Goal: Task Accomplishment & Management: Manage account settings

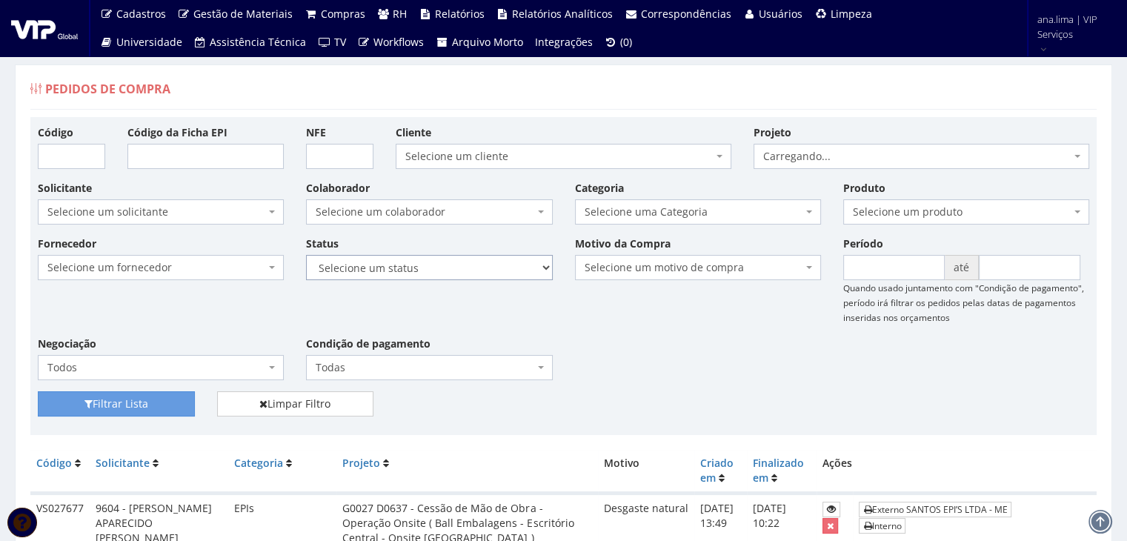
click at [478, 264] on select "Selecione um status Cancelado Aguardando Aprovação Diretoria Pedido Aprovado Ag…" at bounding box center [429, 267] width 246 height 25
select select "1"
click at [306, 255] on select "Selecione um status Cancelado Aguardando Aprovação Diretoria Pedido Aprovado Ag…" at bounding box center [429, 267] width 246 height 25
click at [107, 408] on button "Filtrar Lista" at bounding box center [116, 403] width 157 height 25
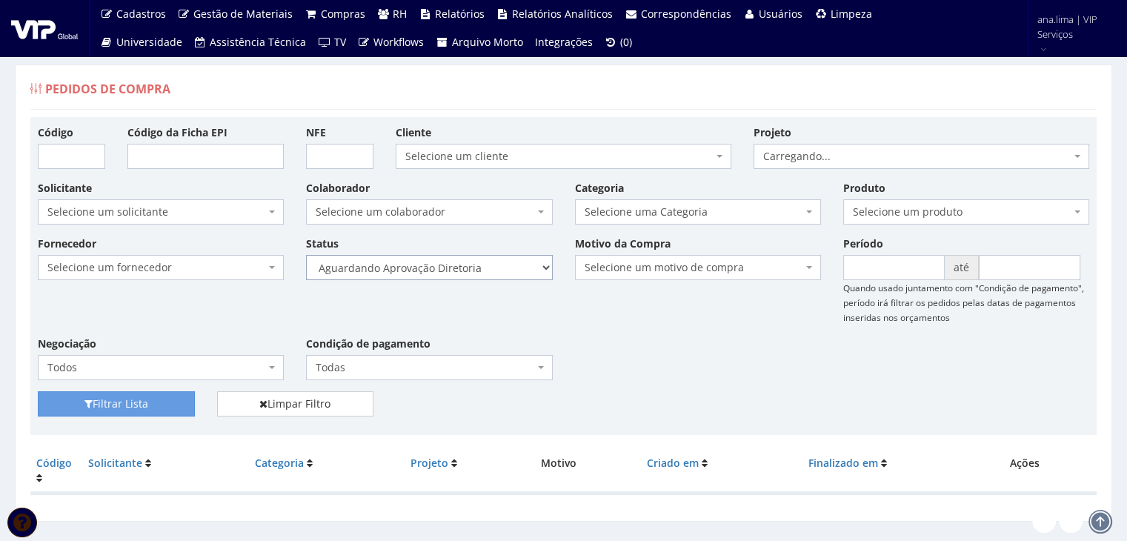
click at [461, 275] on select "Selecione um status Cancelado Aguardando Aprovação Diretoria Pedido Aprovado Ag…" at bounding box center [429, 267] width 246 height 25
select select "4"
click at [306, 255] on select "Selecione um status Cancelado Aguardando Aprovação Diretoria Pedido Aprovado Ag…" at bounding box center [429, 267] width 246 height 25
click at [154, 396] on button "Filtrar Lista" at bounding box center [116, 403] width 157 height 25
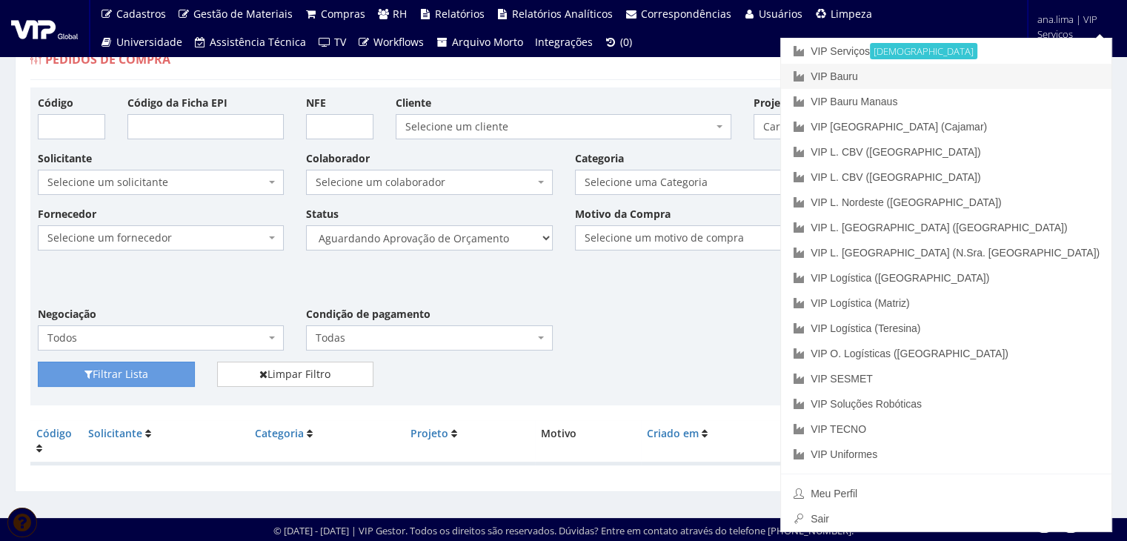
click at [1028, 75] on link "VIP Bauru" at bounding box center [946, 76] width 330 height 25
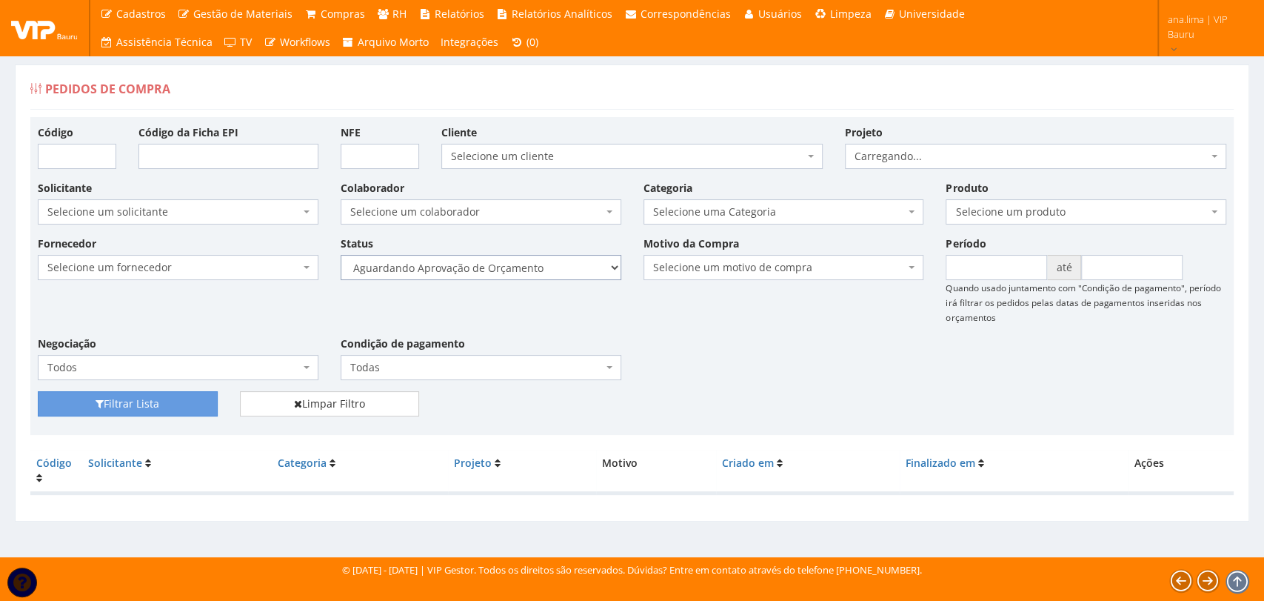
click at [563, 267] on select "Selecione um status Cancelado Aguardando Aprovação Diretoria Pedido Aprovado Ag…" at bounding box center [481, 267] width 281 height 25
select select "1"
click at [341, 255] on select "Selecione um status Cancelado Aguardando Aprovação Diretoria Pedido Aprovado Ag…" at bounding box center [481, 267] width 281 height 25
click at [202, 404] on button "Filtrar Lista" at bounding box center [128, 403] width 180 height 25
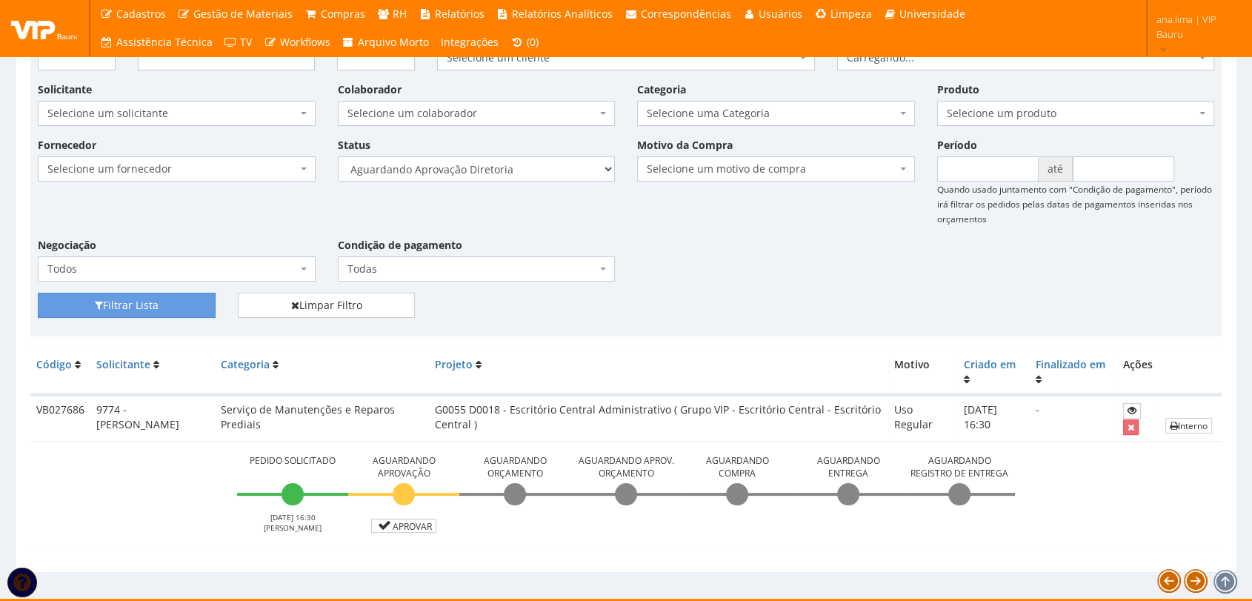
scroll to position [119, 0]
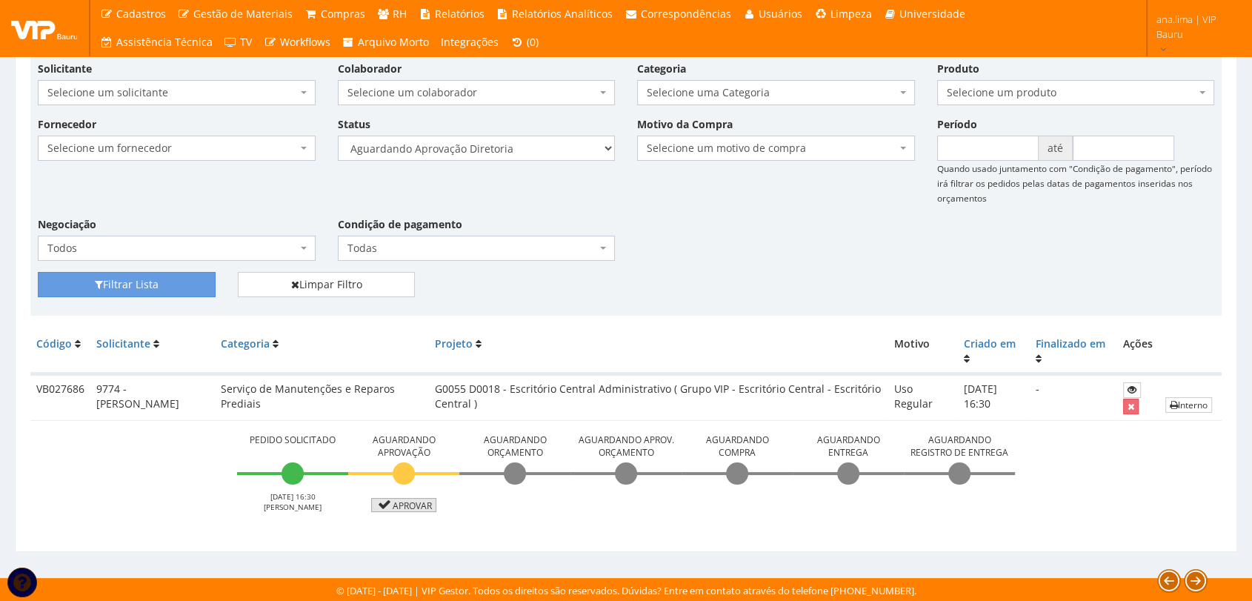
click at [421, 501] on link "Aprovar" at bounding box center [403, 505] width 65 height 14
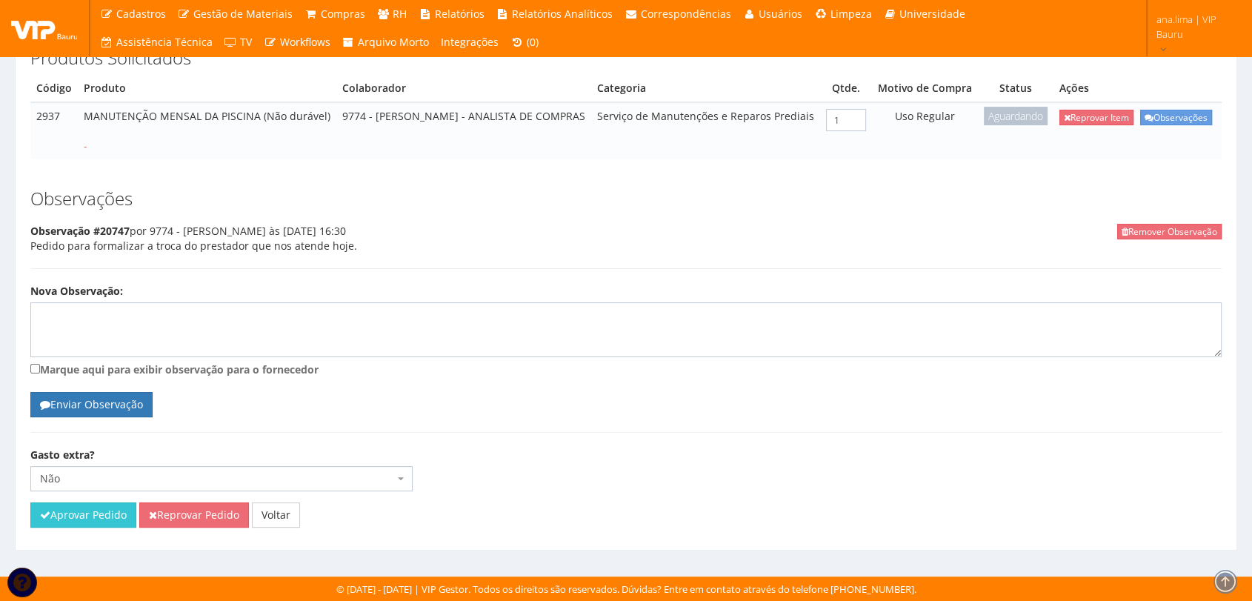
scroll to position [290, 0]
click at [74, 517] on button "Aprovar Pedido" at bounding box center [83, 514] width 106 height 25
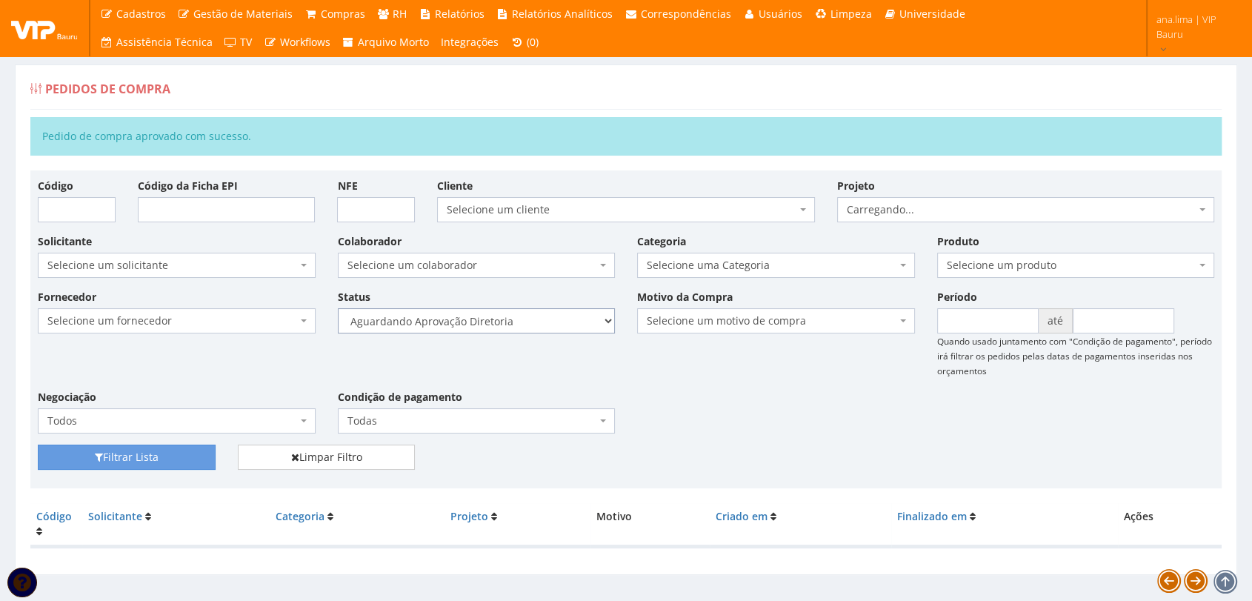
drag, startPoint x: 547, startPoint y: 322, endPoint x: 548, endPoint y: 330, distance: 8.2
click at [547, 322] on select "Selecione um status Cancelado Aguardando Aprovação Diretoria Pedido Aprovado Ag…" at bounding box center [477, 320] width 278 height 25
click at [338, 308] on select "Selecione um status Cancelado Aguardando Aprovação Diretoria Pedido Aprovado Ag…" at bounding box center [477, 320] width 278 height 25
click at [154, 456] on button "Filtrar Lista" at bounding box center [127, 456] width 178 height 25
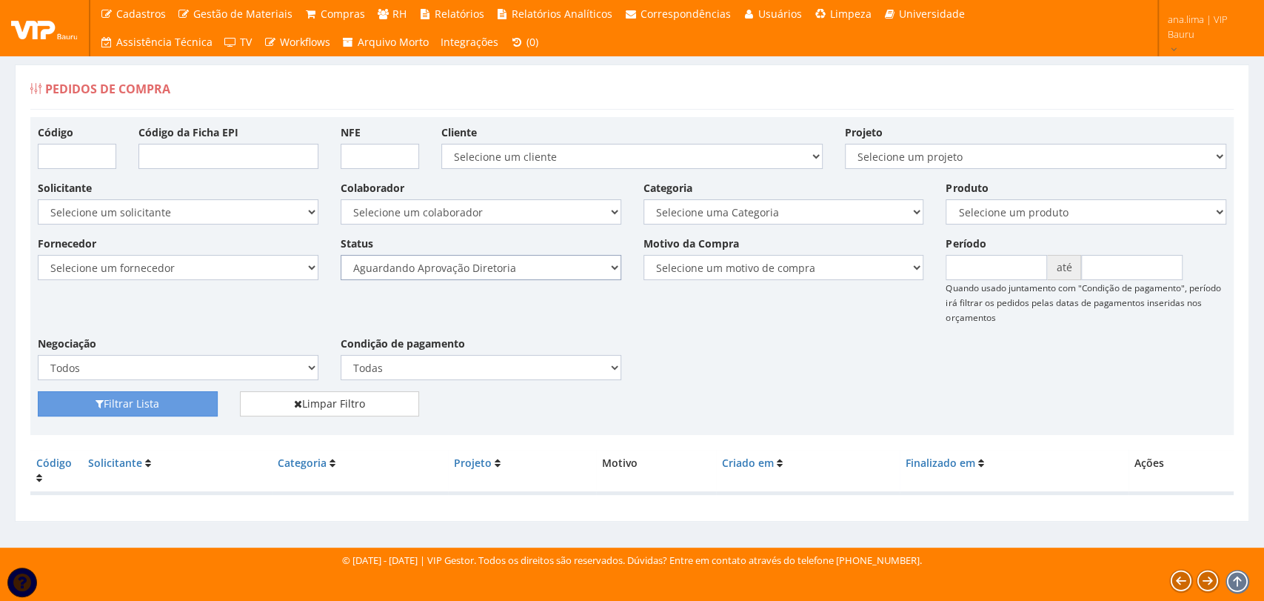
click at [526, 268] on select "Selecione um status Cancelado Aguardando Aprovação Diretoria Pedido Aprovado Ag…" at bounding box center [481, 267] width 281 height 25
select select "4"
click at [341, 255] on select "Selecione um status Cancelado Aguardando Aprovação Diretoria Pedido Aprovado Ag…" at bounding box center [481, 267] width 281 height 25
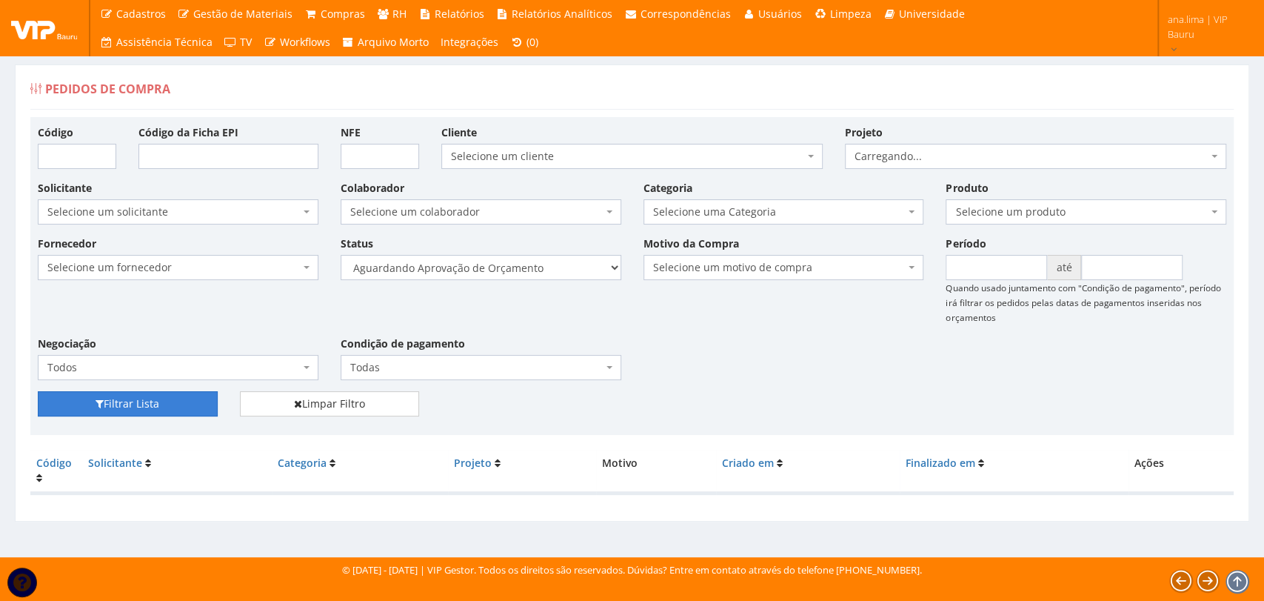
click at [156, 404] on button "Filtrar Lista" at bounding box center [128, 403] width 180 height 25
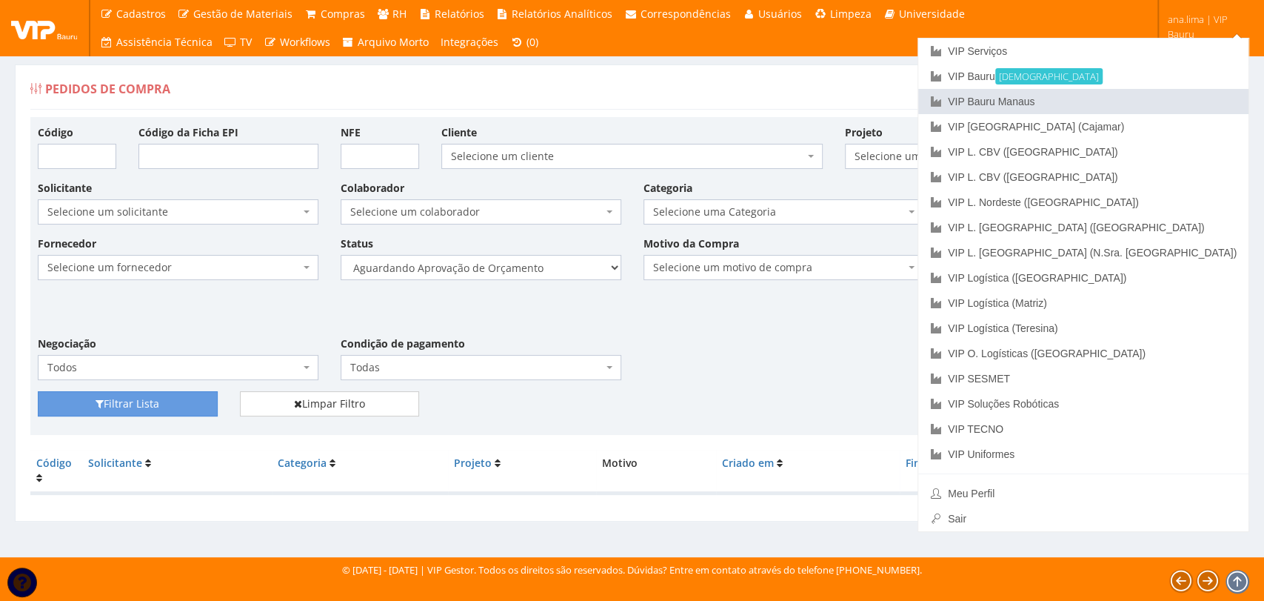
drag, startPoint x: 1155, startPoint y: 105, endPoint x: 970, endPoint y: 167, distance: 194.4
click at [1152, 105] on link "VIP Bauru Manaus" at bounding box center [1083, 101] width 330 height 25
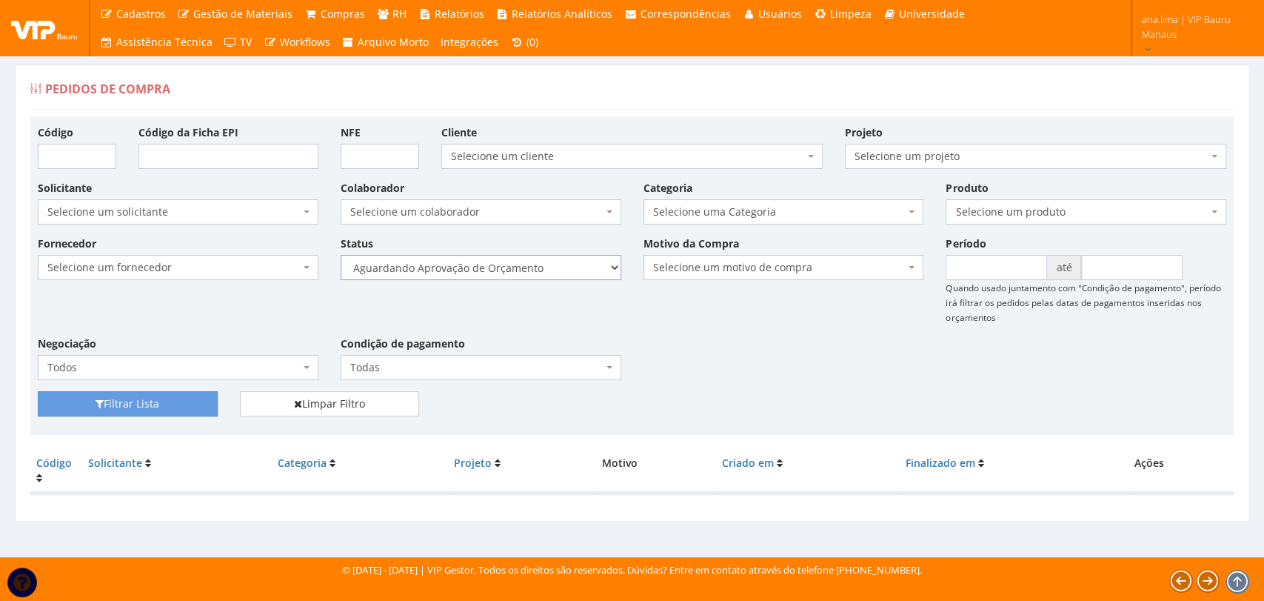
click at [496, 268] on select "Selecione um status Cancelado Aguardando Aprovação Diretoria Pedido Aprovado Ag…" at bounding box center [481, 267] width 281 height 25
select select "1"
click at [341, 255] on select "Selecione um status Cancelado Aguardando Aprovação Diretoria Pedido Aprovado Ag…" at bounding box center [481, 267] width 281 height 25
click at [192, 399] on button "Filtrar Lista" at bounding box center [128, 403] width 180 height 25
click at [587, 264] on select "Selecione um status Cancelado Aguardando Aprovação Diretoria Pedido Aprovado Ag…" at bounding box center [481, 267] width 281 height 25
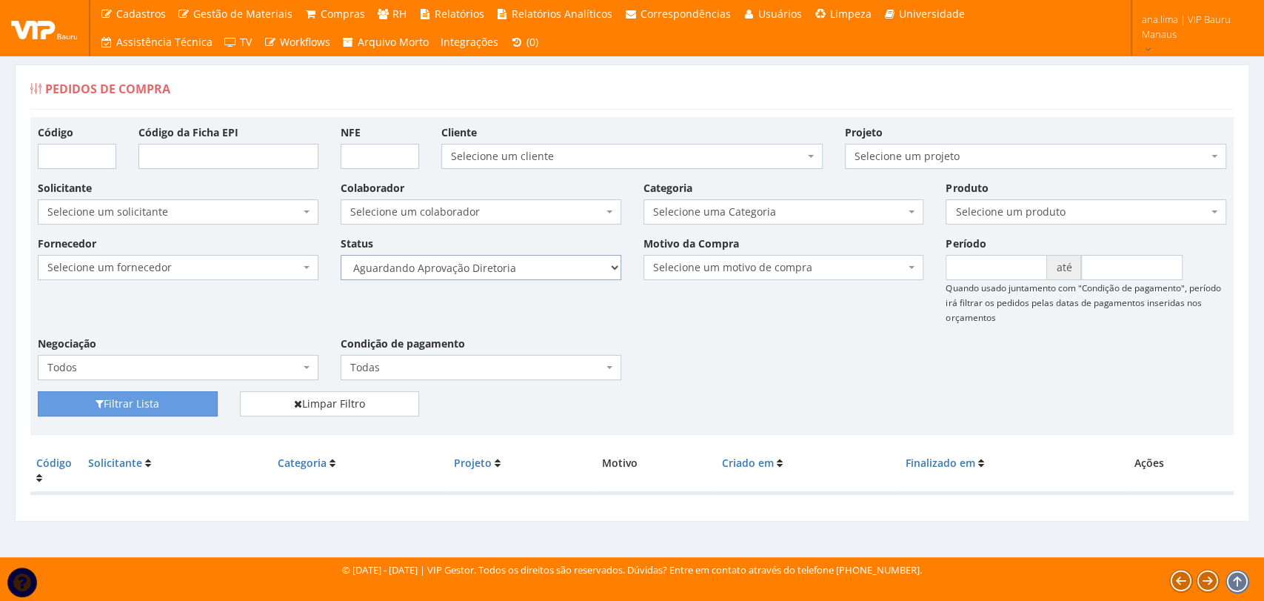
click at [341, 255] on select "Selecione um status Cancelado Aguardando Aprovação Diretoria Pedido Aprovado Ag…" at bounding box center [481, 267] width 281 height 25
click at [170, 403] on button "Filtrar Lista" at bounding box center [128, 403] width 180 height 25
click at [516, 266] on select "Selecione um status Cancelado Aguardando Aprovação Diretoria Pedido Aprovado Ag…" at bounding box center [481, 267] width 281 height 25
click at [518, 268] on select "Selecione um status Cancelado Aguardando Aprovação Diretoria Pedido Aprovado Ag…" at bounding box center [481, 267] width 281 height 25
select select "4"
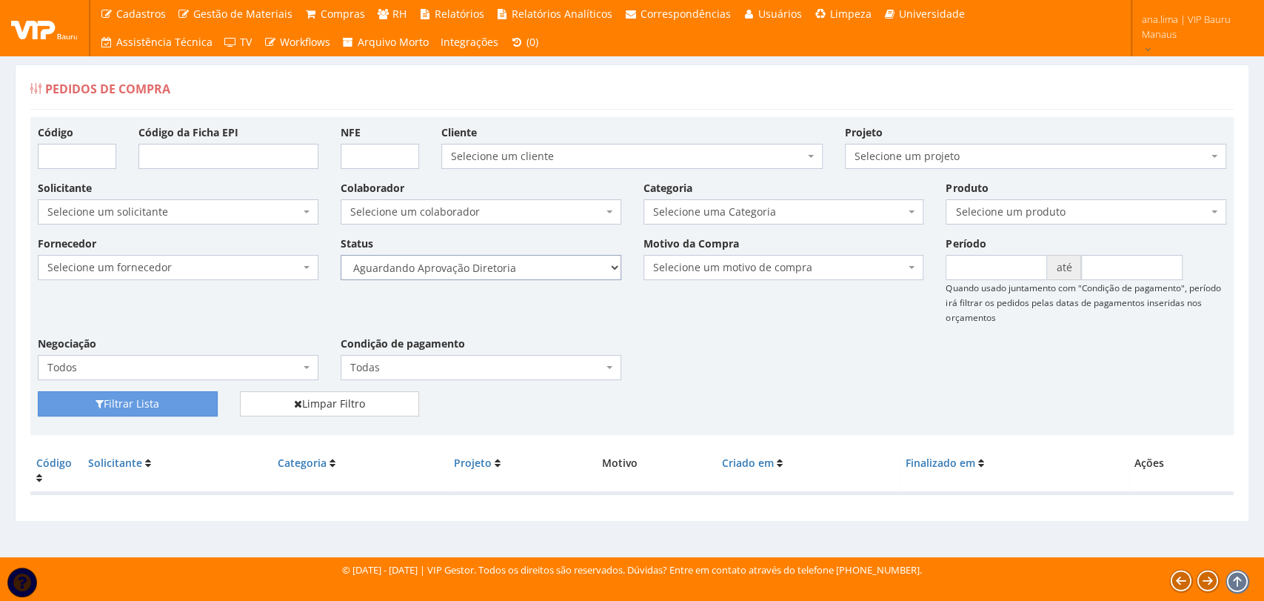
click at [341, 255] on select "Selecione um status Cancelado Aguardando Aprovação Diretoria Pedido Aprovado Ag…" at bounding box center [481, 267] width 281 height 25
click at [167, 404] on button "Filtrar Lista" at bounding box center [128, 403] width 180 height 25
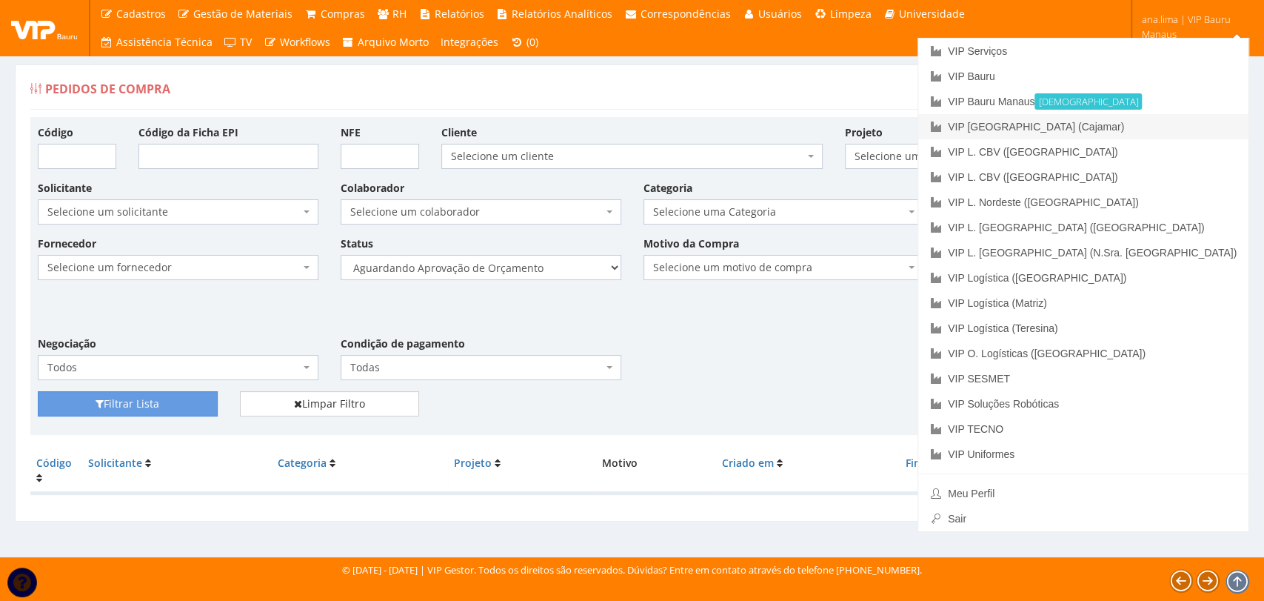
click at [1158, 130] on link "VIP [GEOGRAPHIC_DATA] (Cajamar)" at bounding box center [1083, 126] width 330 height 25
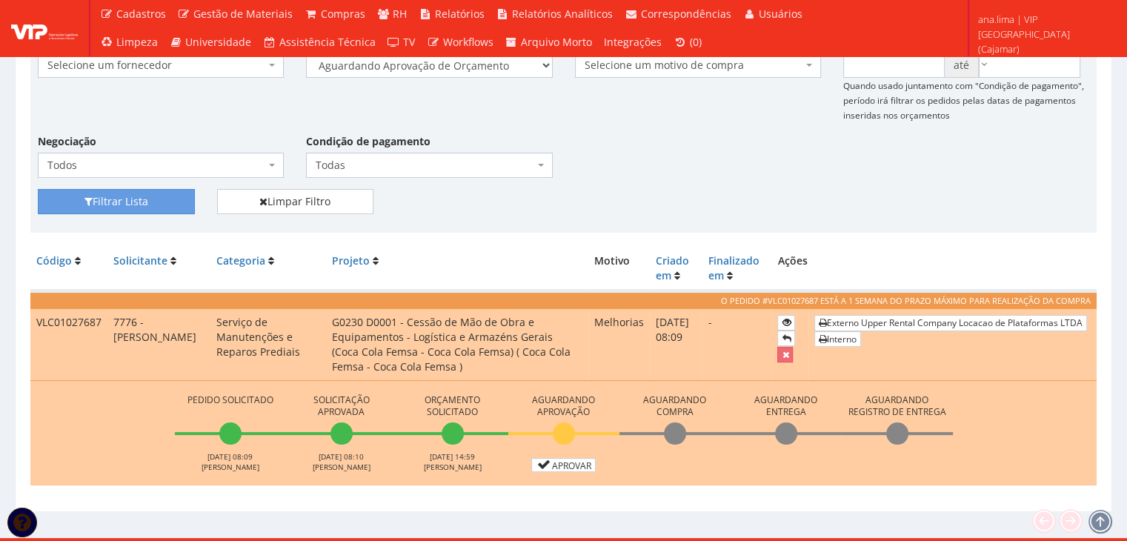
scroll to position [222, 0]
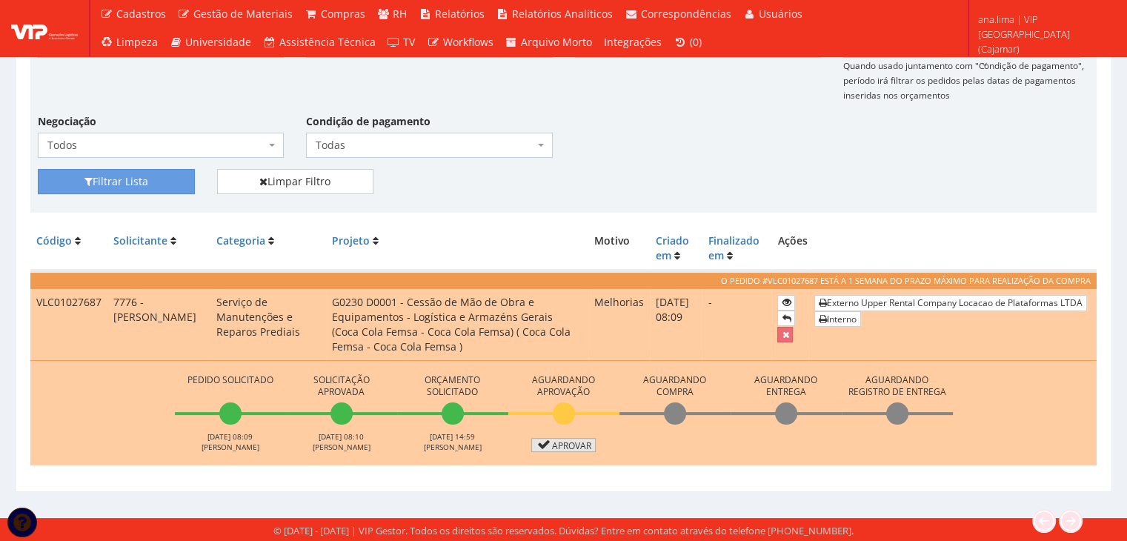
click at [551, 445] on link "Aprovar" at bounding box center [563, 445] width 65 height 14
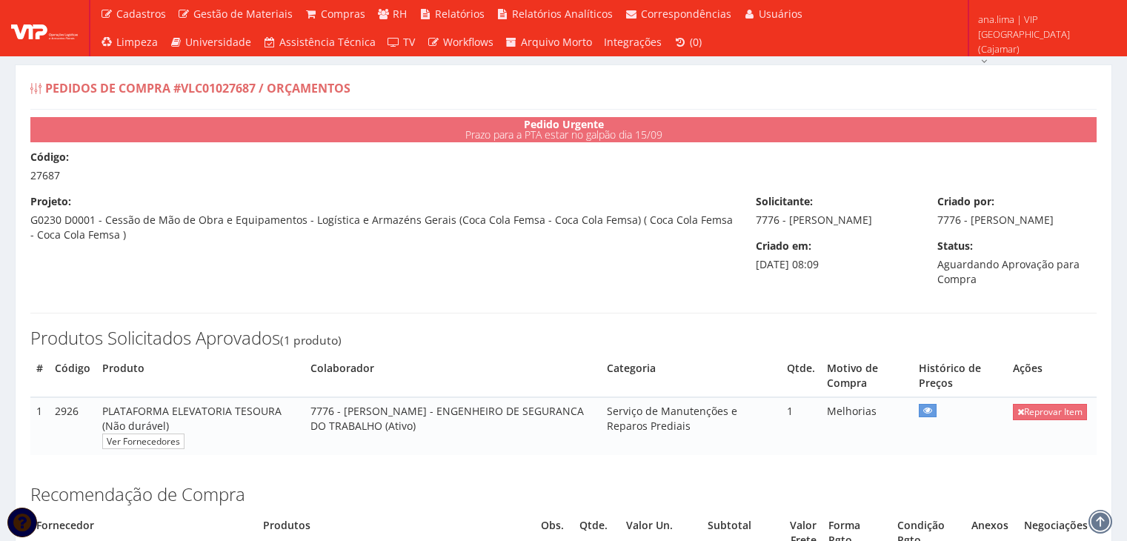
select select "0"
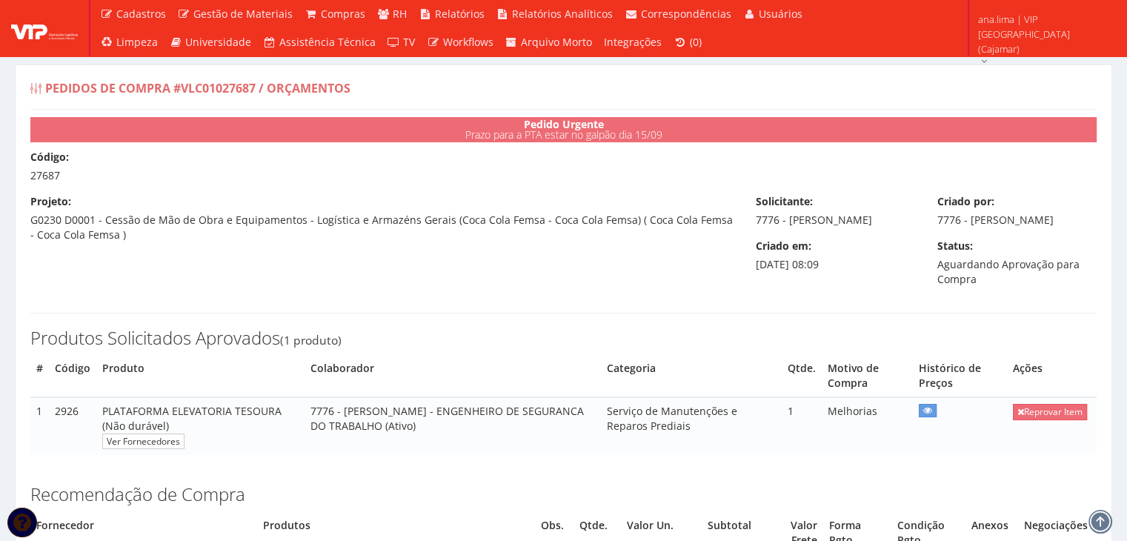
type input "4.700,00"
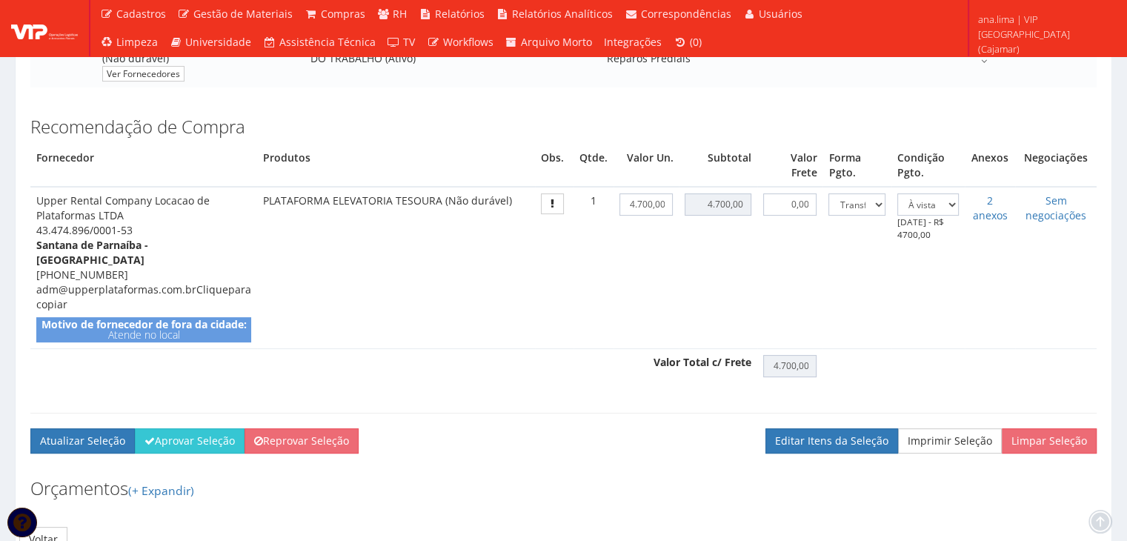
scroll to position [370, 0]
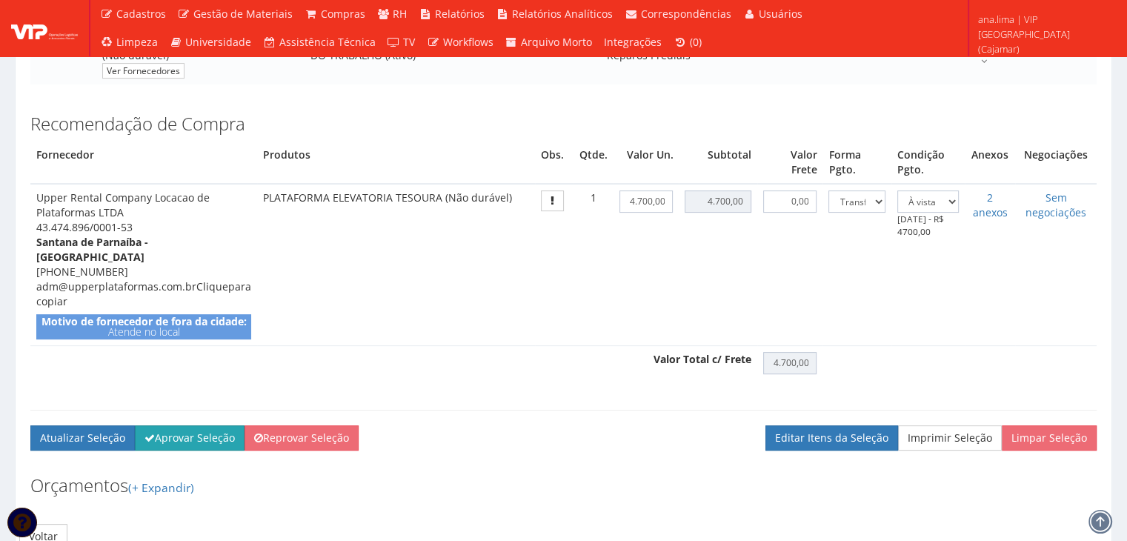
click at [166, 450] on button "Aprovar Seleção" at bounding box center [190, 437] width 110 height 25
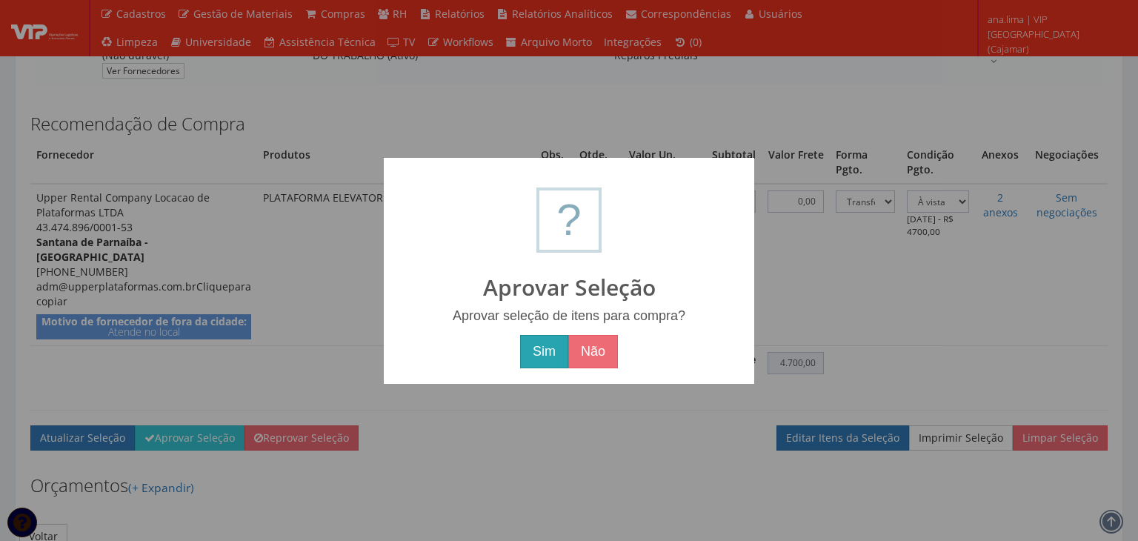
click at [548, 353] on button "Sim" at bounding box center [544, 352] width 48 height 34
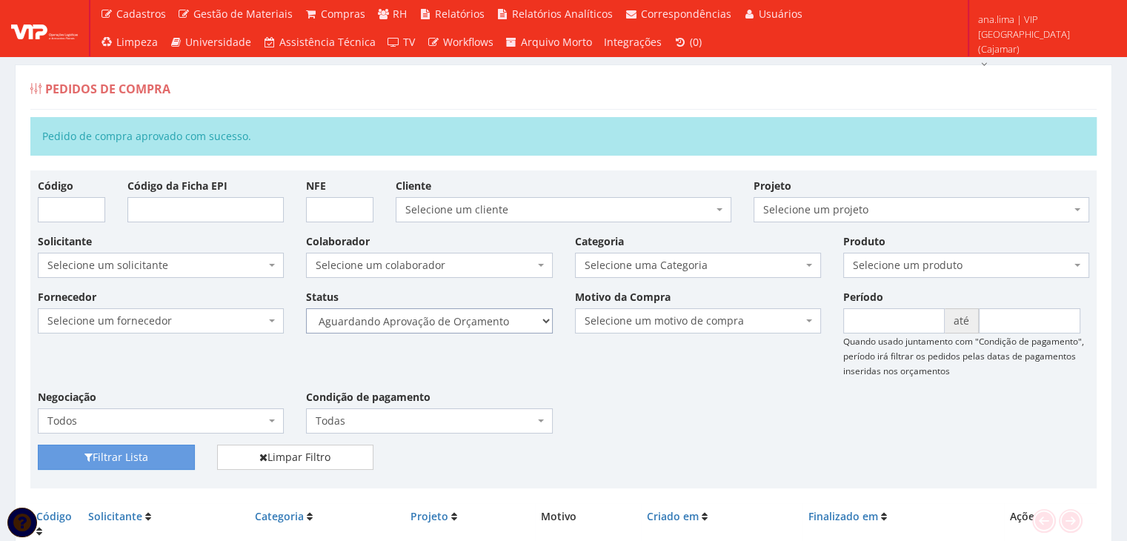
click at [464, 327] on select "Selecione um status Cancelado Aguardando Aprovação Diretoria Pedido Aprovado Ag…" at bounding box center [429, 320] width 246 height 25
select select "1"
click at [306, 308] on select "Selecione um status Cancelado Aguardando Aprovação Diretoria Pedido Aprovado Ag…" at bounding box center [429, 320] width 246 height 25
click at [166, 449] on button "Filtrar Lista" at bounding box center [116, 456] width 157 height 25
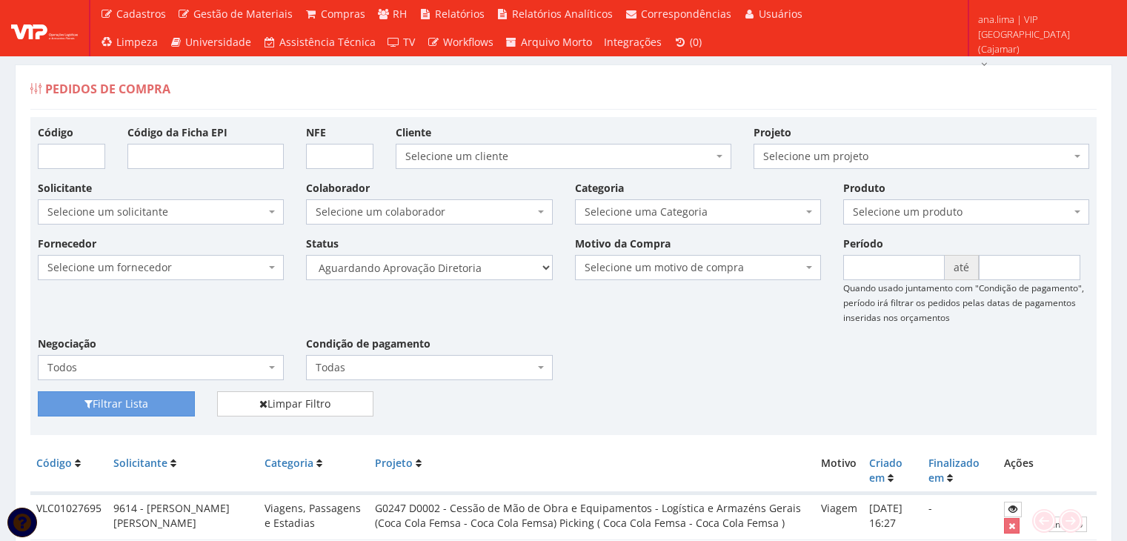
scroll to position [179, 0]
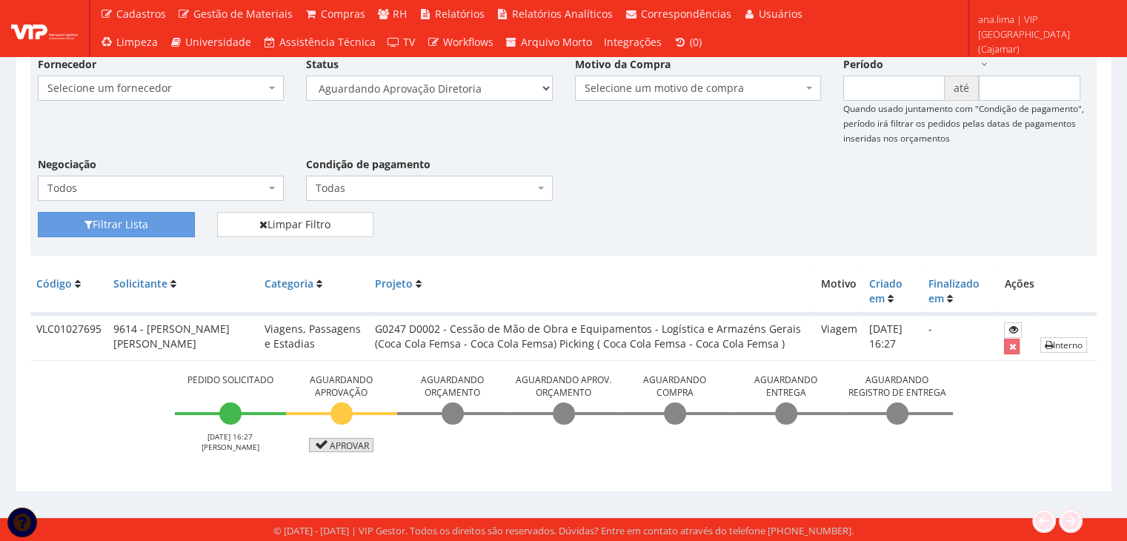
click at [338, 447] on link "Aprovar" at bounding box center [341, 445] width 65 height 14
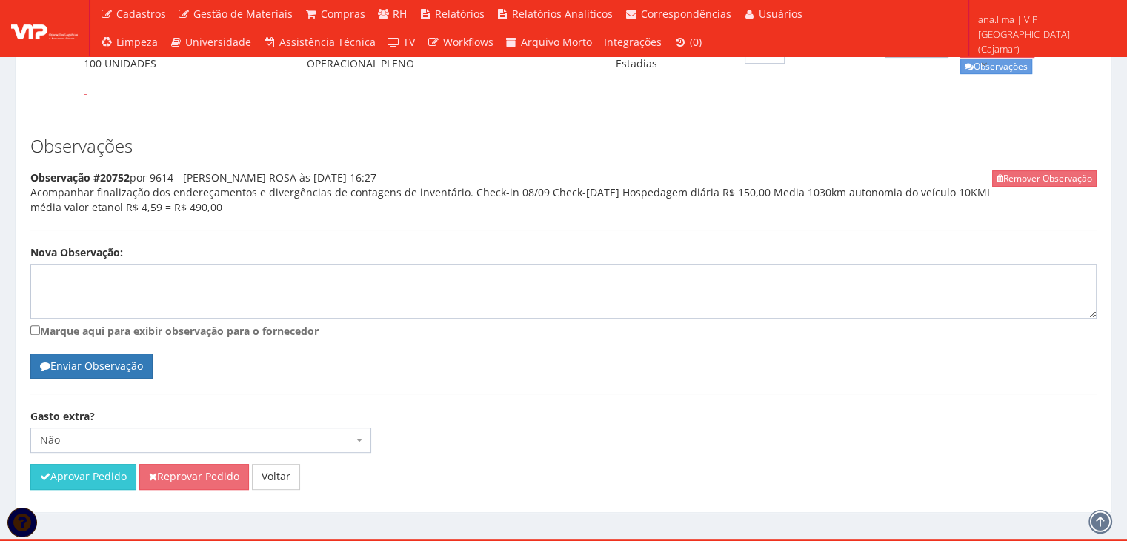
scroll to position [553, 0]
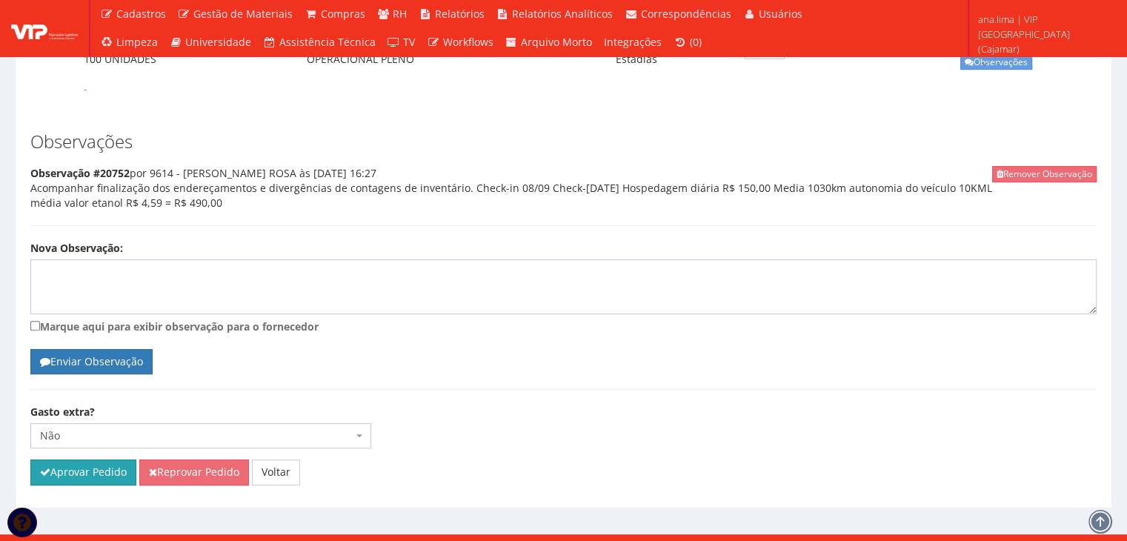
click at [76, 459] on button "Aprovar Pedido" at bounding box center [83, 471] width 106 height 25
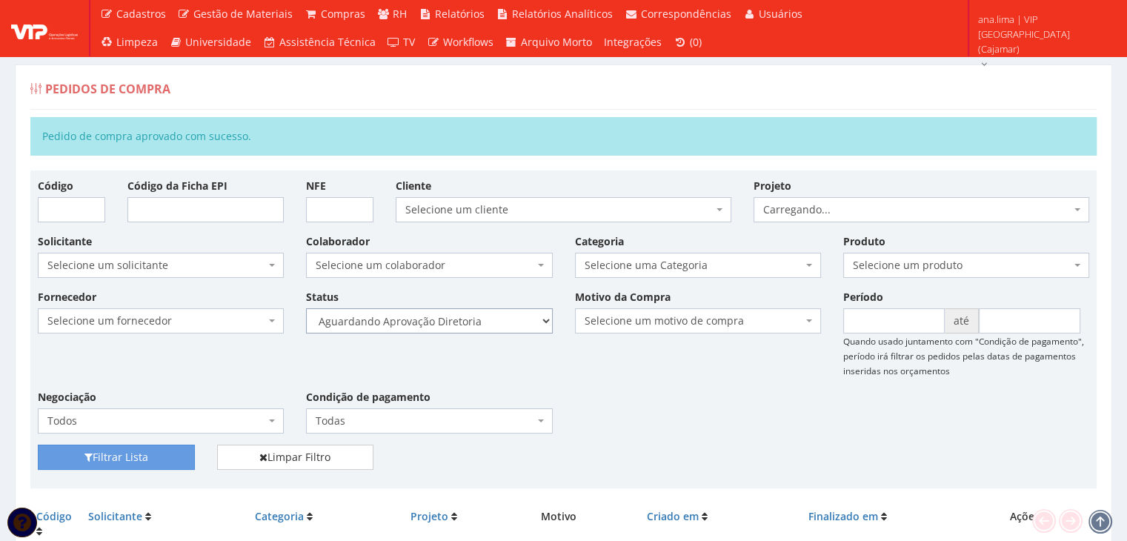
click at [507, 327] on select "Selecione um status Cancelado Aguardando Aprovação Diretoria Pedido Aprovado Ag…" at bounding box center [429, 320] width 246 height 25
click at [306, 308] on select "Selecione um status Cancelado Aguardando Aprovação Diretoria Pedido Aprovado Ag…" at bounding box center [429, 320] width 246 height 25
drag, startPoint x: 168, startPoint y: 457, endPoint x: 190, endPoint y: 445, distance: 24.5
click at [168, 457] on button "Filtrar Lista" at bounding box center [116, 456] width 157 height 25
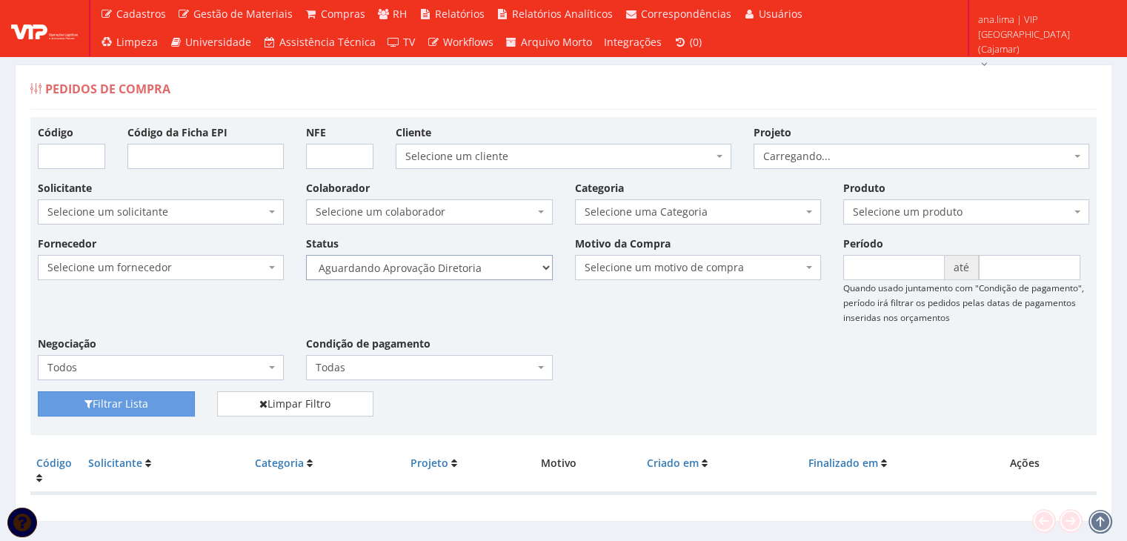
click at [496, 267] on select "Selecione um status Cancelado Aguardando Aprovação Diretoria Pedido Aprovado Ag…" at bounding box center [429, 267] width 246 height 25
select select "4"
click at [306, 255] on select "Selecione um status Cancelado Aguardando Aprovação Diretoria Pedido Aprovado Ag…" at bounding box center [429, 267] width 246 height 25
click at [158, 398] on button "Filtrar Lista" at bounding box center [116, 403] width 157 height 25
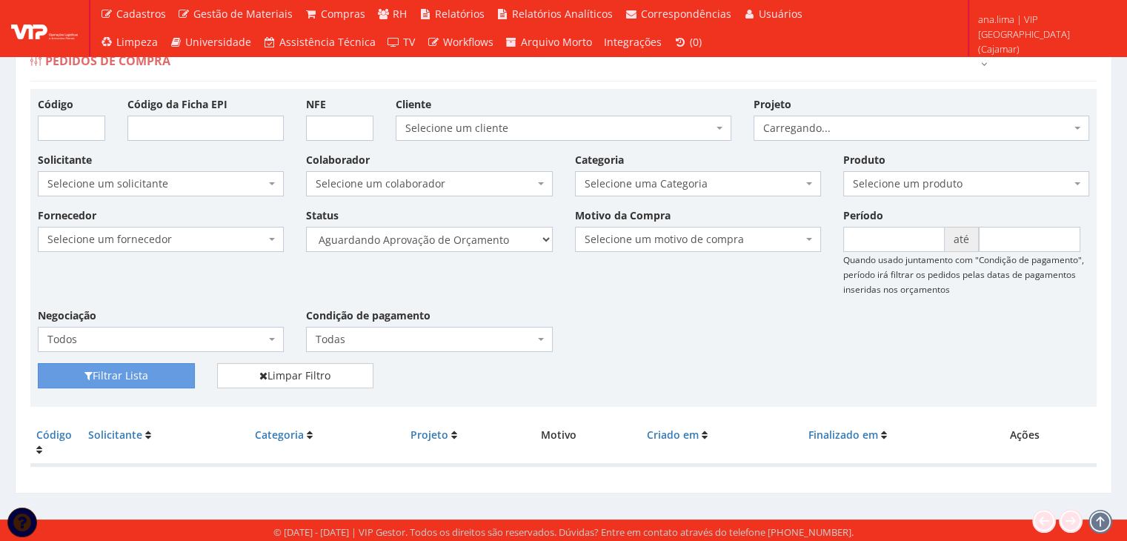
scroll to position [30, 0]
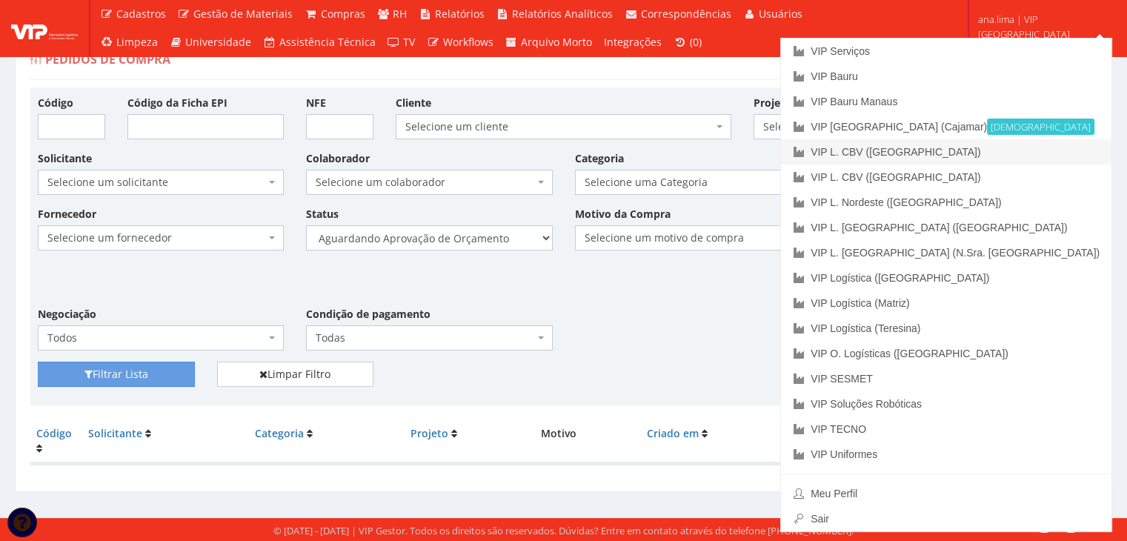
click at [1028, 153] on link "VIP L. CBV ([GEOGRAPHIC_DATA])" at bounding box center [946, 151] width 330 height 25
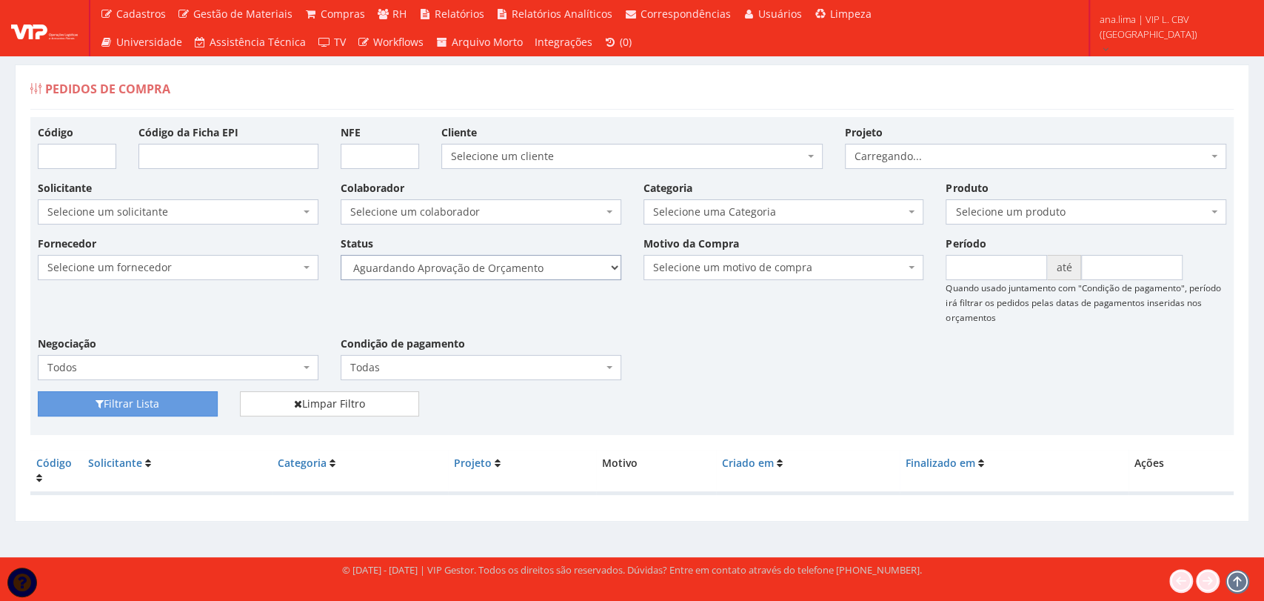
click at [568, 268] on select "Selecione um status Cancelado Aguardando Aprovação Diretoria Pedido Aprovado Ag…" at bounding box center [481, 267] width 281 height 25
select select "1"
click at [341, 255] on select "Selecione um status Cancelado Aguardando Aprovação Diretoria Pedido Aprovado Ag…" at bounding box center [481, 267] width 281 height 25
click at [184, 398] on button "Filtrar Lista" at bounding box center [128, 403] width 180 height 25
drag, startPoint x: 0, startPoint y: 0, endPoint x: 527, endPoint y: 274, distance: 594.3
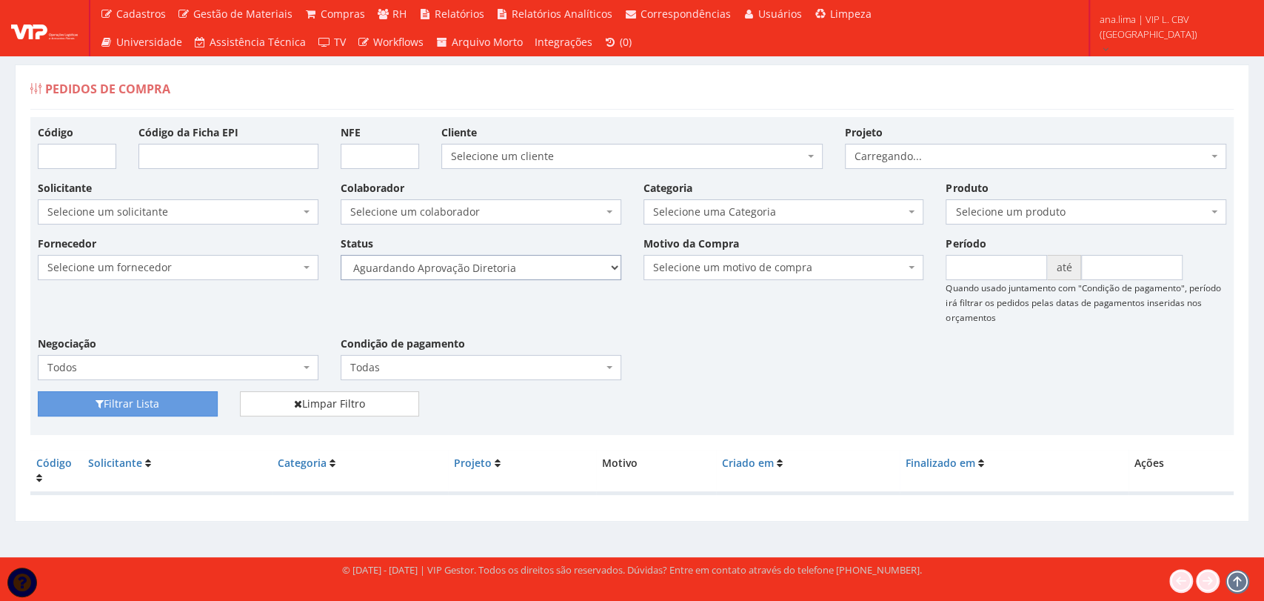
click at [527, 274] on select "Selecione um status Cancelado Aguardando Aprovação Diretoria Pedido Aprovado Ag…" at bounding box center [481, 267] width 281 height 25
select select "4"
click at [341, 255] on select "Selecione um status Cancelado Aguardando Aprovação Diretoria Pedido Aprovado Ag…" at bounding box center [481, 267] width 281 height 25
drag, startPoint x: 201, startPoint y: 404, endPoint x: 229, endPoint y: 403, distance: 27.4
click at [201, 404] on button "Filtrar Lista" at bounding box center [128, 403] width 180 height 25
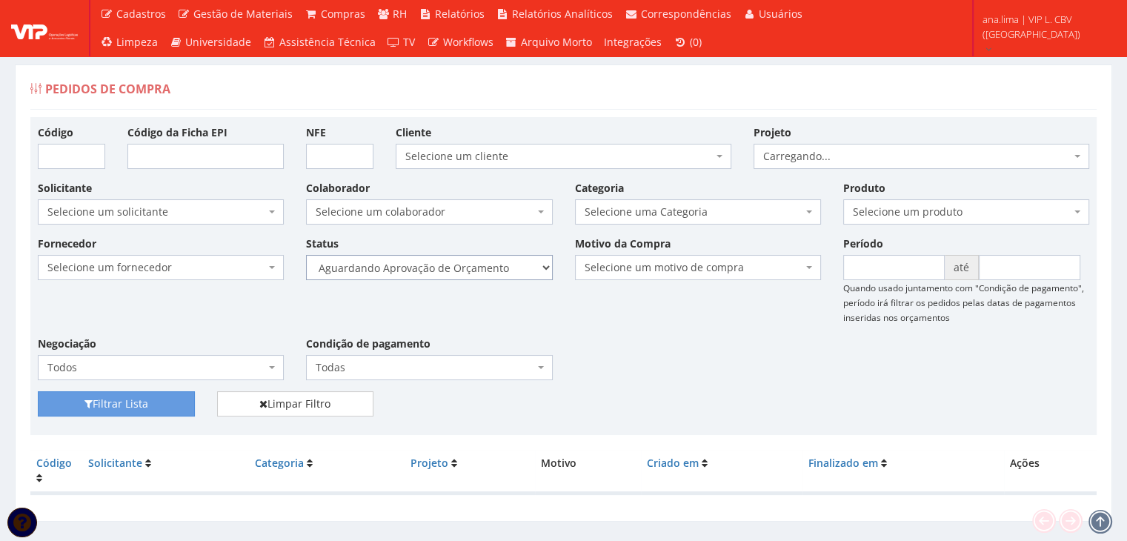
drag, startPoint x: 481, startPoint y: 264, endPoint x: 480, endPoint y: 278, distance: 13.4
click at [481, 265] on select "Selecione um status Cancelado Aguardando Aprovação Diretoria Pedido Aprovado Ag…" at bounding box center [429, 267] width 246 height 25
select select "1"
click at [306, 255] on select "Selecione um status Cancelado Aguardando Aprovação Diretoria Pedido Aprovado Ag…" at bounding box center [429, 267] width 246 height 25
click at [127, 407] on button "Filtrar Lista" at bounding box center [116, 403] width 157 height 25
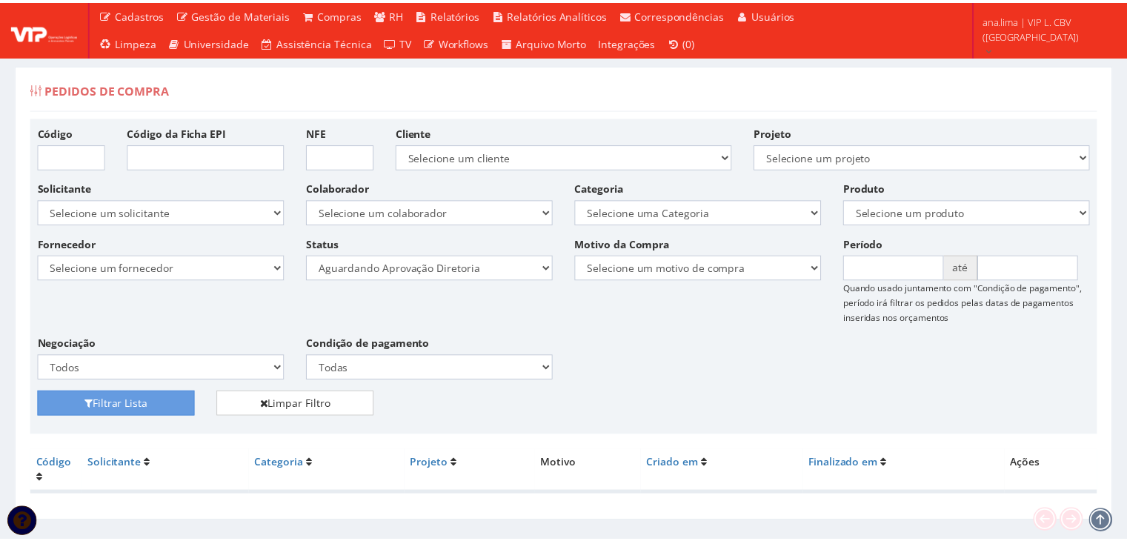
scroll to position [30, 0]
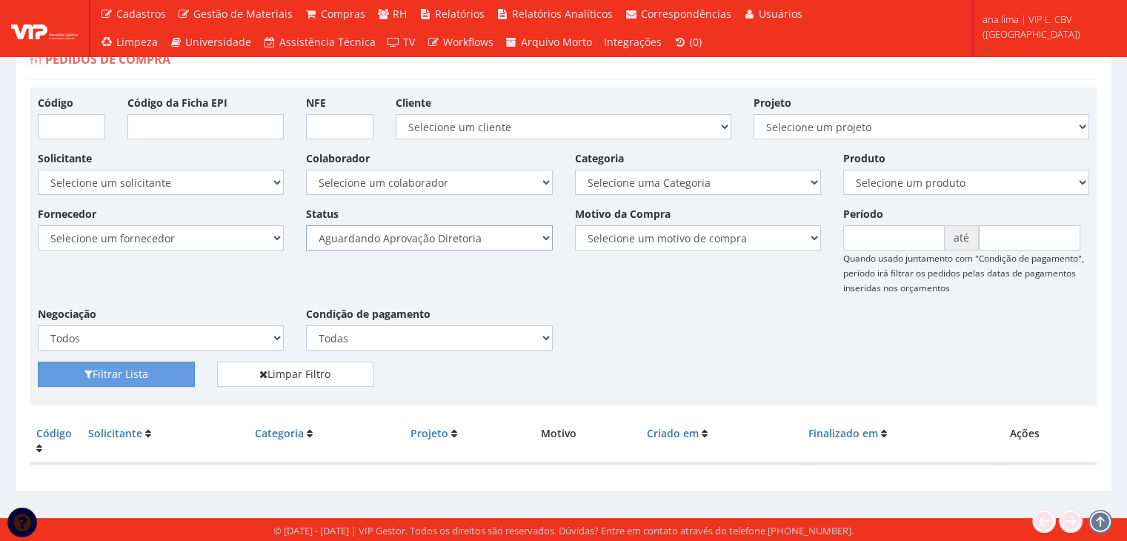
click at [501, 235] on select "Selecione um status Cancelado Aguardando Aprovação Diretoria Pedido Aprovado Ag…" at bounding box center [429, 237] width 246 height 25
select select "4"
click at [306, 225] on select "Selecione um status Cancelado Aguardando Aprovação Diretoria Pedido Aprovado Ag…" at bounding box center [429, 237] width 246 height 25
click at [178, 369] on button "Filtrar Lista" at bounding box center [116, 373] width 157 height 25
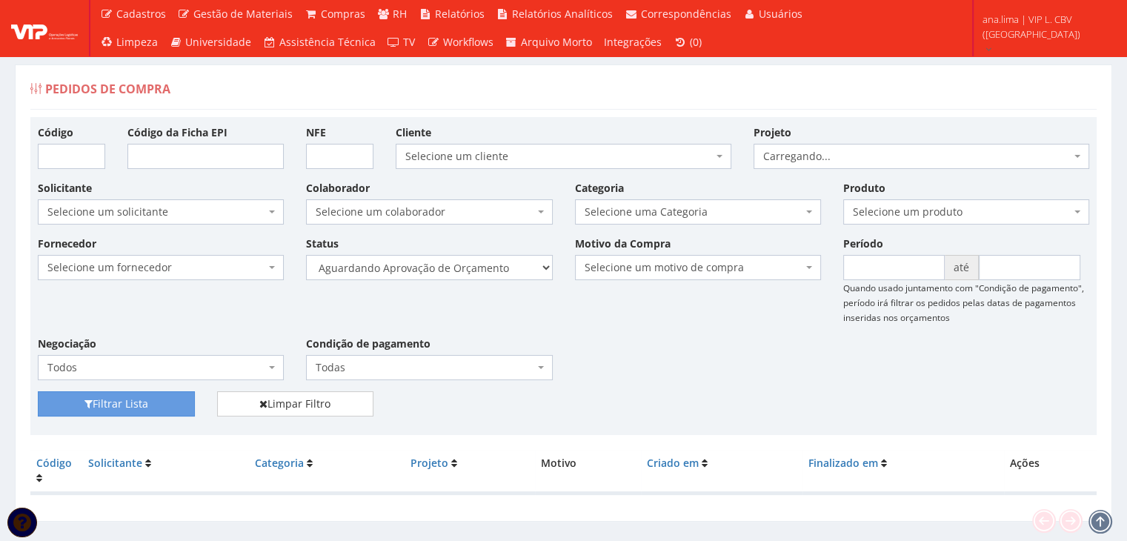
scroll to position [30, 0]
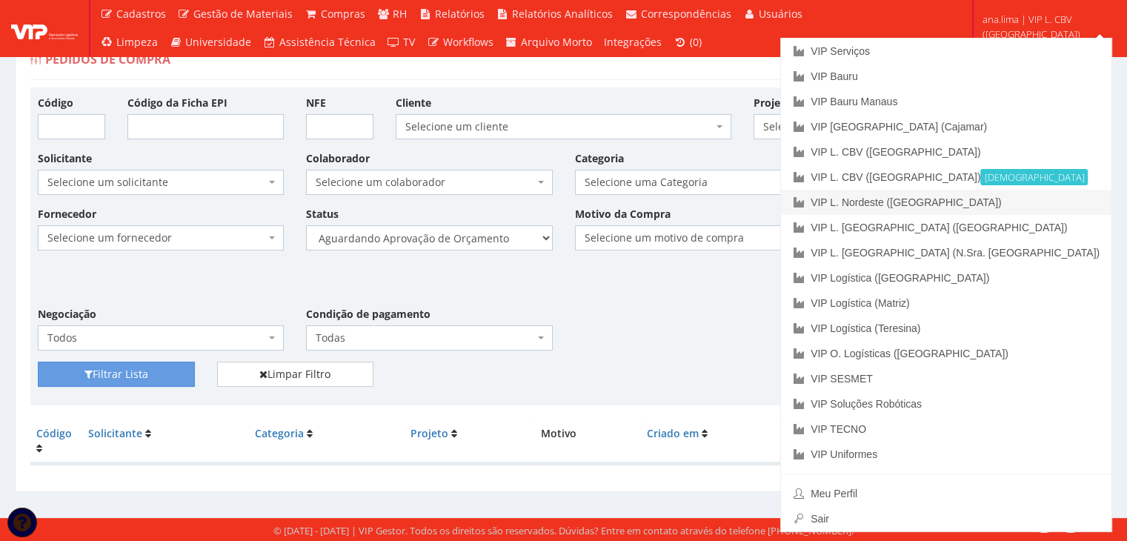
click at [1049, 207] on link "VIP L. Nordeste ([GEOGRAPHIC_DATA])" at bounding box center [946, 202] width 330 height 25
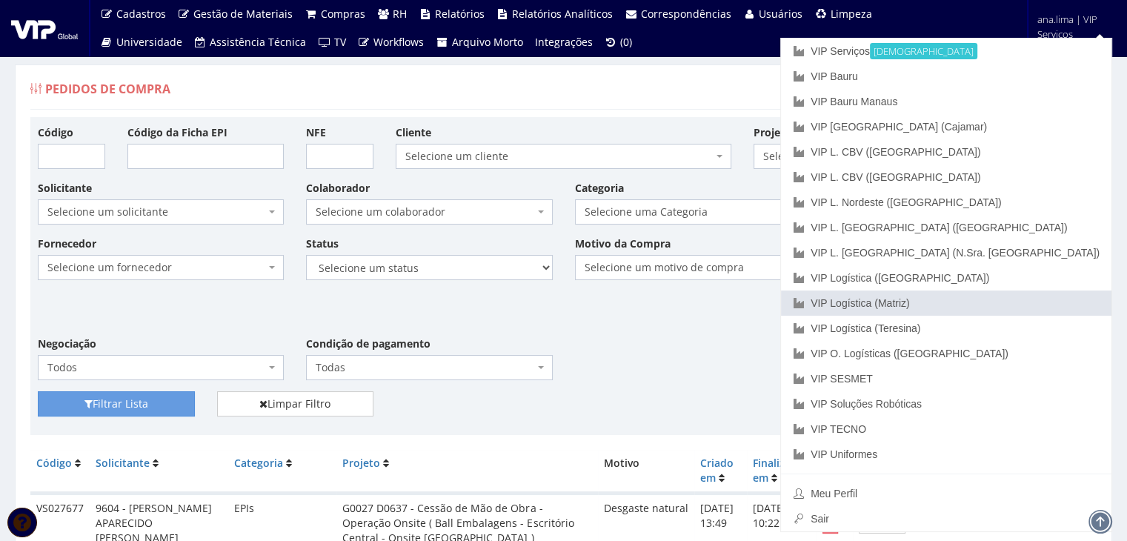
drag, startPoint x: 969, startPoint y: 304, endPoint x: 957, endPoint y: 306, distance: 11.9
click at [969, 304] on link "VIP Logística (Matriz)" at bounding box center [946, 302] width 330 height 25
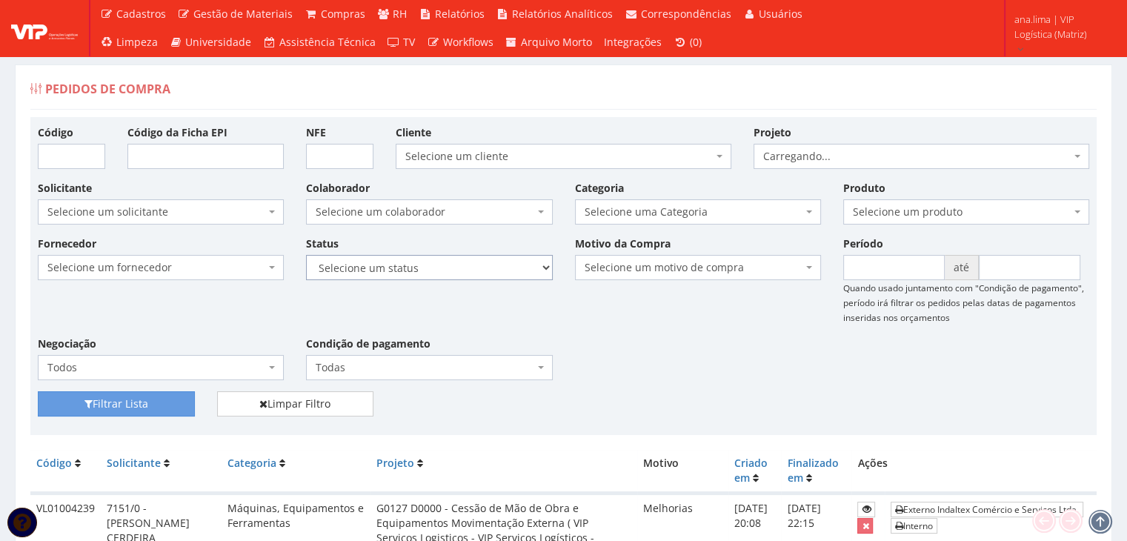
click at [456, 271] on select "Selecione um status Cancelado Aguardando Aprovação Diretoria Pedido Aprovado Ag…" at bounding box center [429, 267] width 246 height 25
select select "1"
click at [306, 255] on select "Selecione um status Cancelado Aguardando Aprovação Diretoria Pedido Aprovado Ag…" at bounding box center [429, 267] width 246 height 25
click at [142, 406] on button "Filtrar Lista" at bounding box center [116, 403] width 157 height 25
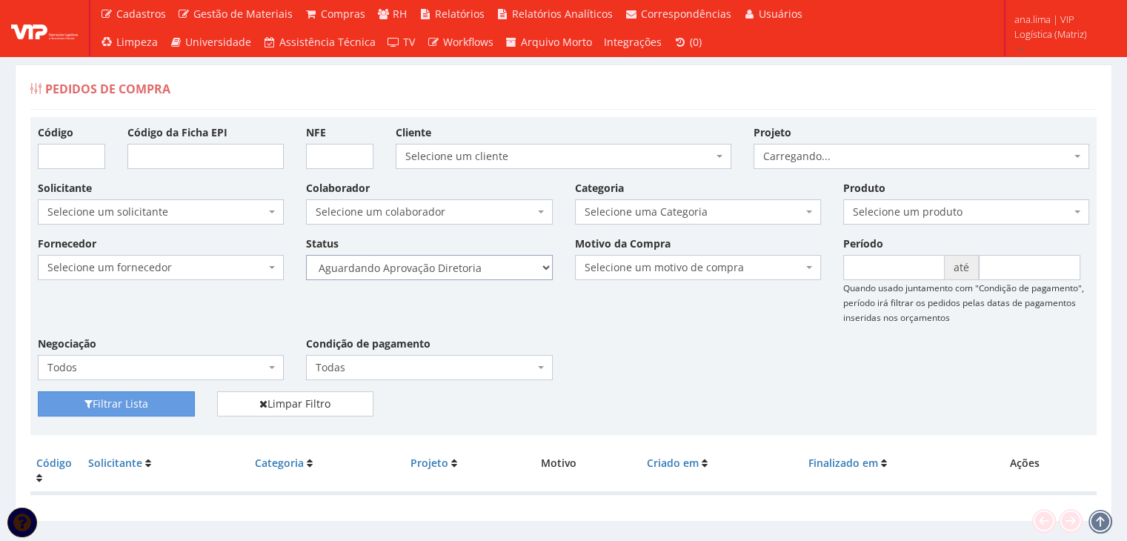
click at [460, 270] on select "Selecione um status Cancelado Aguardando Aprovação Diretoria Pedido Aprovado Ag…" at bounding box center [429, 267] width 246 height 25
select select "4"
click at [306, 255] on select "Selecione um status Cancelado Aguardando Aprovação Diretoria Pedido Aprovado Ag…" at bounding box center [429, 267] width 246 height 25
drag, startPoint x: 146, startPoint y: 402, endPoint x: 281, endPoint y: 356, distance: 143.1
click at [147, 402] on button "Filtrar Lista" at bounding box center [116, 403] width 157 height 25
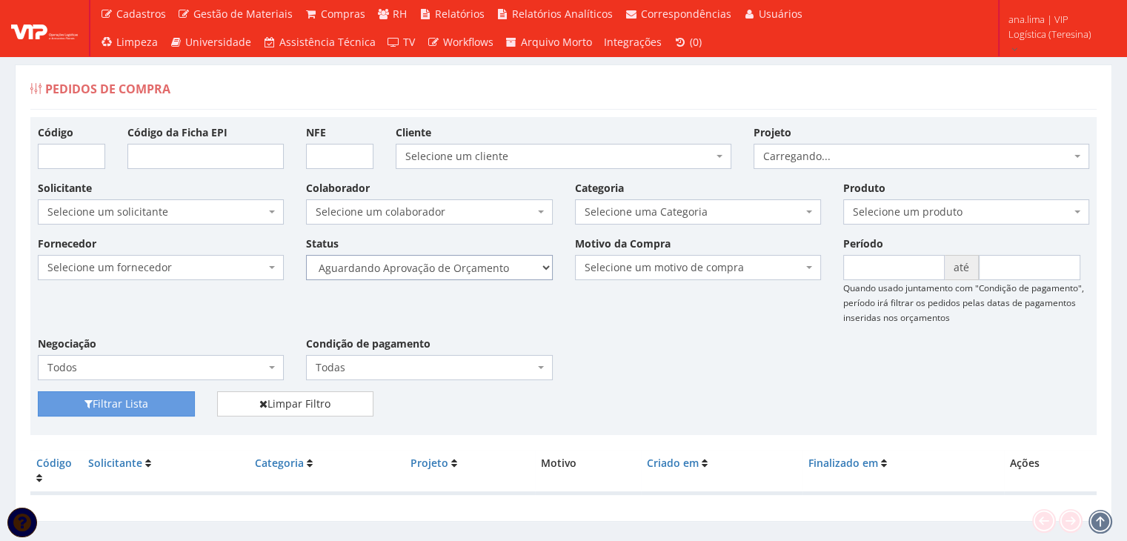
click at [479, 272] on select "Selecione um status Cancelado Aguardando Aprovação Diretoria Pedido Aprovado Ag…" at bounding box center [429, 267] width 246 height 25
select select "1"
click at [306, 255] on select "Selecione um status Cancelado Aguardando Aprovação Diretoria Pedido Aprovado Ag…" at bounding box center [429, 267] width 246 height 25
click at [163, 409] on button "Filtrar Lista" at bounding box center [116, 403] width 157 height 25
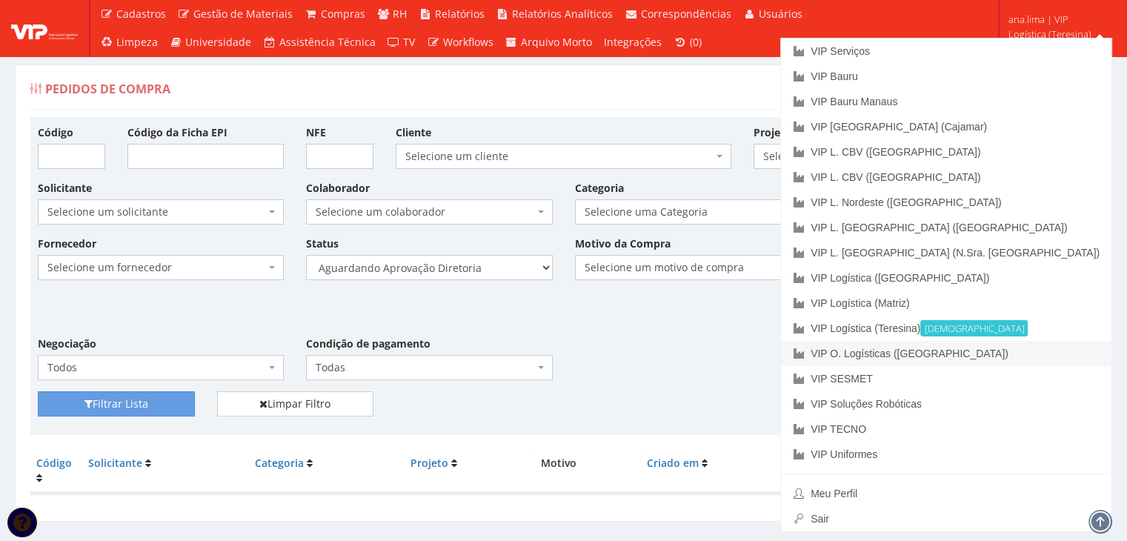
click at [1018, 359] on link "VIP O. Logísticas ([GEOGRAPHIC_DATA])" at bounding box center [946, 353] width 330 height 25
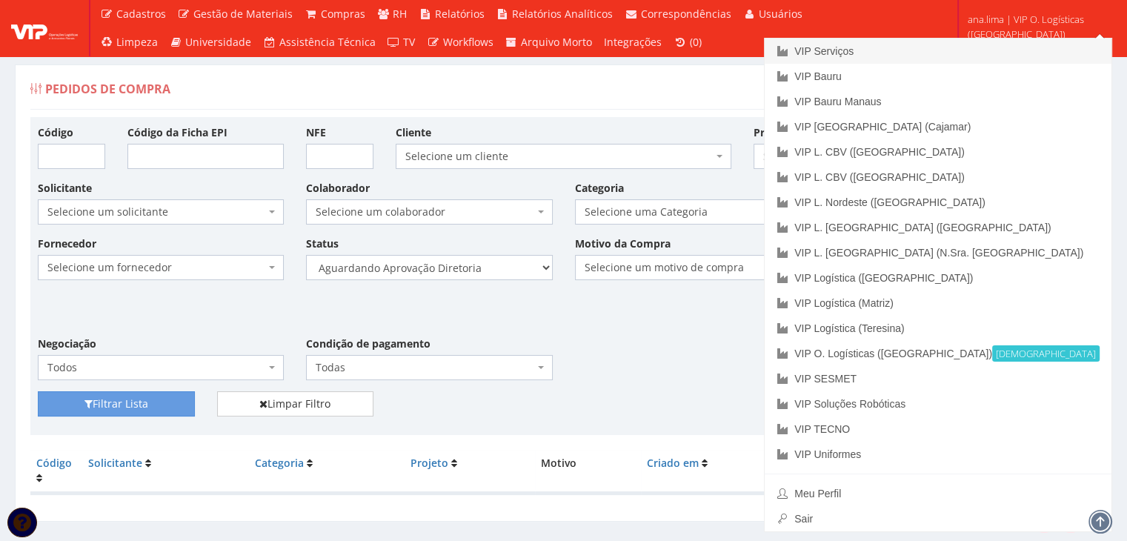
click at [967, 52] on link "VIP Serviços" at bounding box center [937, 51] width 347 height 25
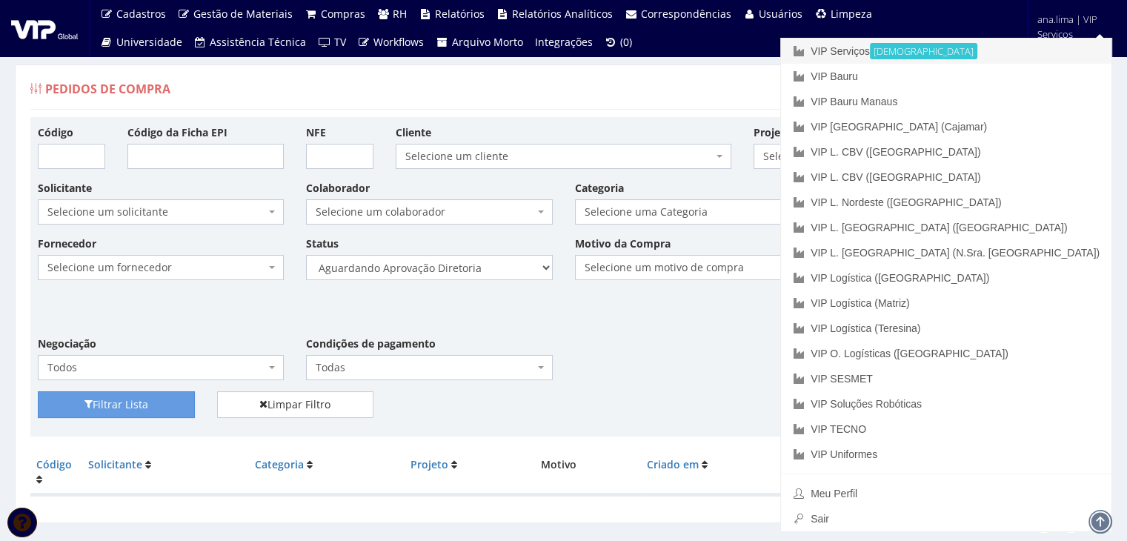
click at [1002, 51] on link "VIP Serviços Ativa" at bounding box center [946, 51] width 330 height 25
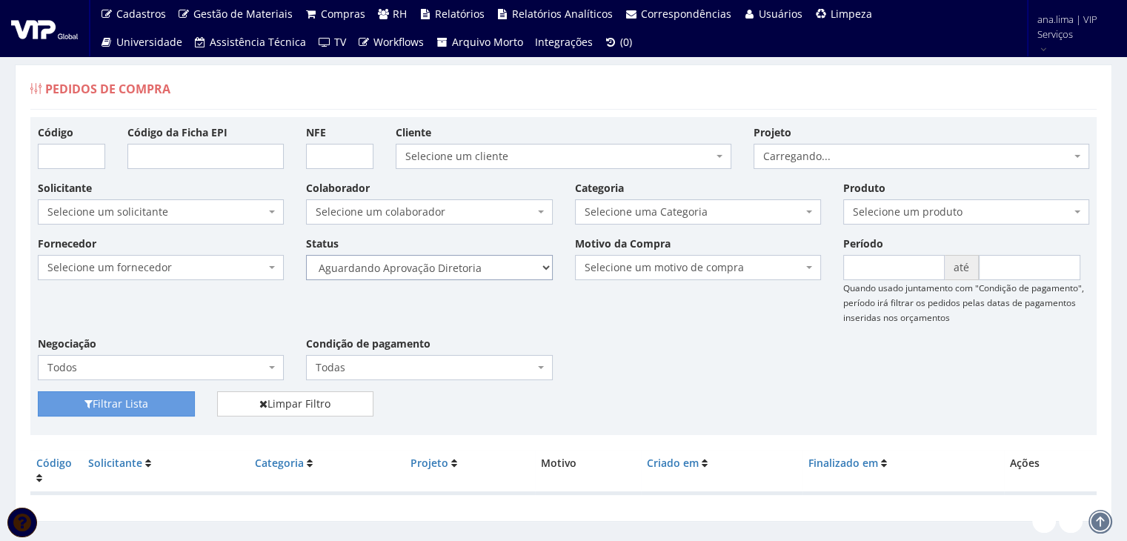
click at [474, 266] on select "Selecione um status Cancelado Aguardando Aprovação Diretoria Pedido Aprovado Ag…" at bounding box center [429, 267] width 246 height 25
click at [306, 255] on select "Selecione um status Cancelado Aguardando Aprovação Diretoria Pedido Aprovado Ag…" at bounding box center [429, 267] width 246 height 25
click at [165, 403] on button "Filtrar Lista" at bounding box center [116, 403] width 157 height 25
click at [482, 269] on select "Selecione um status Cancelado Aguardando Aprovação Diretoria Pedido Aprovado Ag…" at bounding box center [429, 267] width 246 height 25
select select "4"
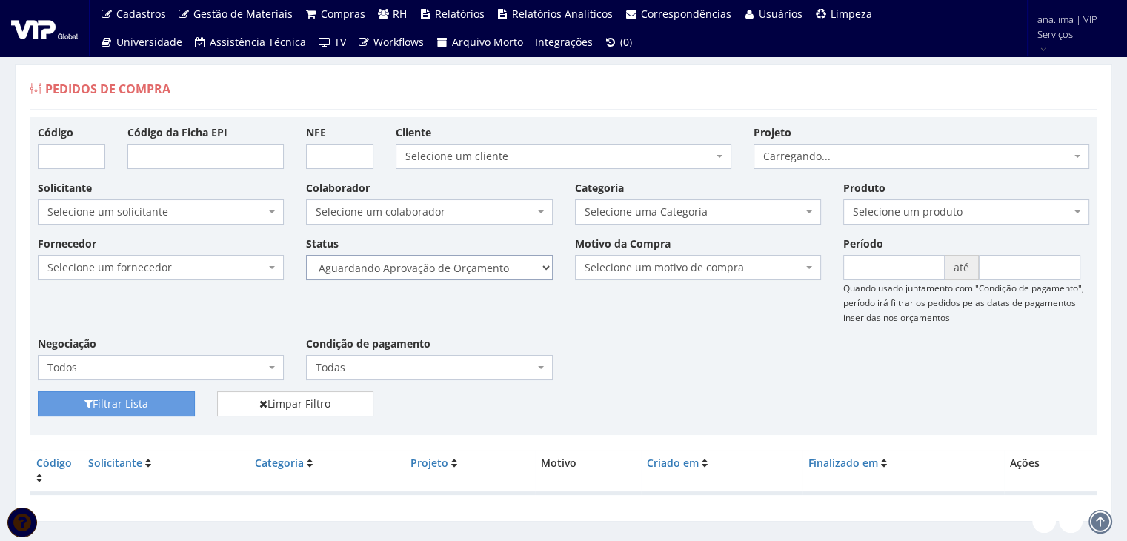
click at [306, 255] on select "Selecione um status Cancelado Aguardando Aprovação Diretoria Pedido Aprovado Ag…" at bounding box center [429, 267] width 246 height 25
click at [161, 404] on button "Filtrar Lista" at bounding box center [116, 403] width 157 height 25
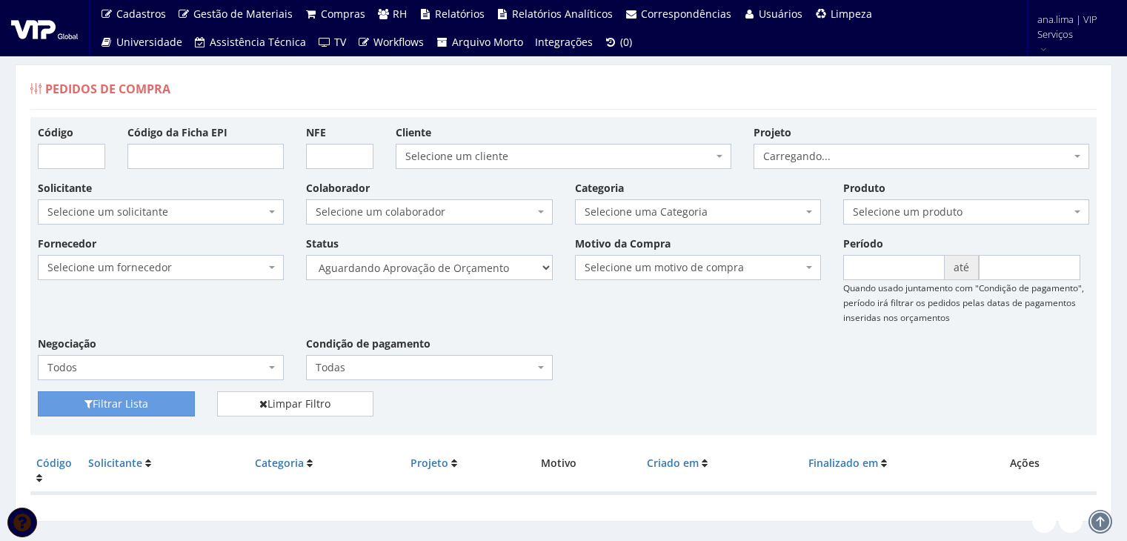
scroll to position [30, 0]
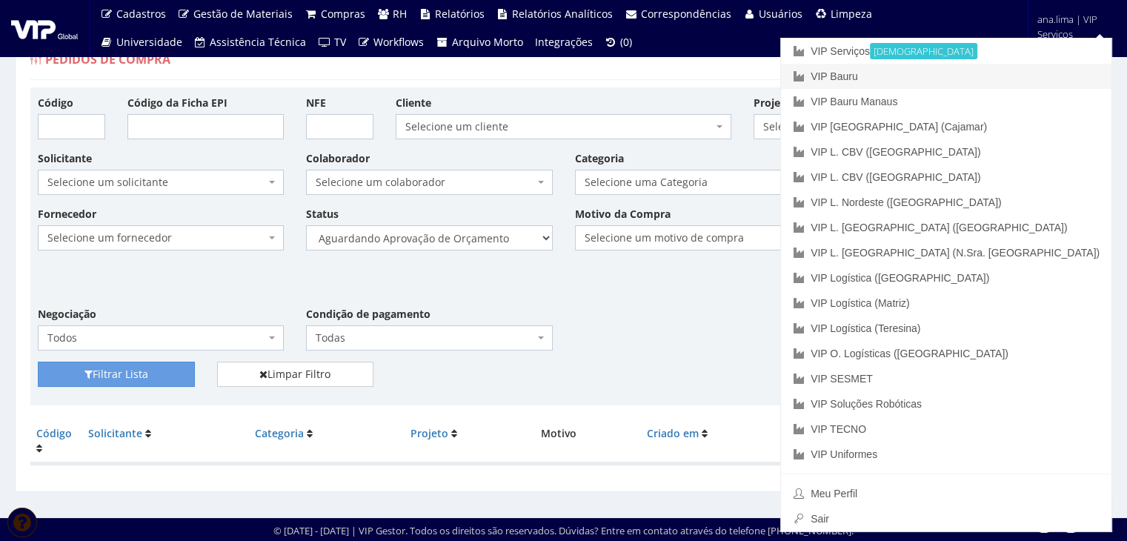
click at [1022, 67] on link "VIP Bauru" at bounding box center [946, 76] width 330 height 25
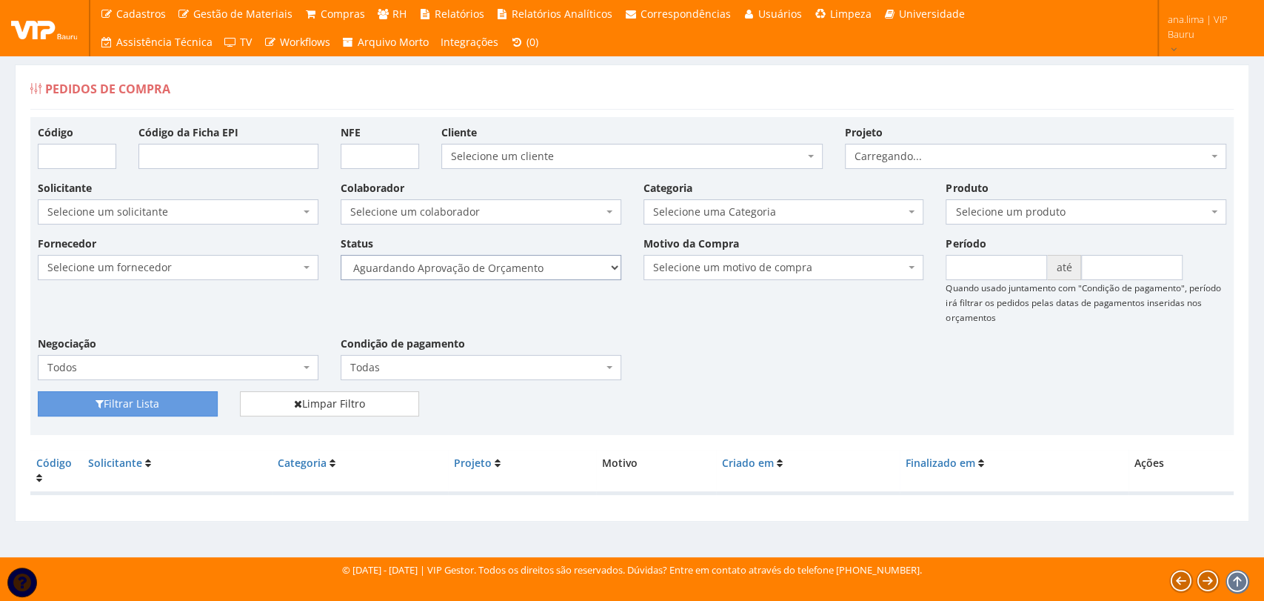
drag, startPoint x: 0, startPoint y: 0, endPoint x: 528, endPoint y: 274, distance: 595.0
click at [528, 262] on select "Selecione um status Cancelado Aguardando Aprovação Diretoria Pedido Aprovado Ag…" at bounding box center [481, 267] width 281 height 25
select select "1"
click at [341, 255] on select "Selecione um status Cancelado Aguardando Aprovação Diretoria Pedido Aprovado Ag…" at bounding box center [481, 267] width 281 height 25
click at [131, 403] on button "Filtrar Lista" at bounding box center [128, 403] width 180 height 25
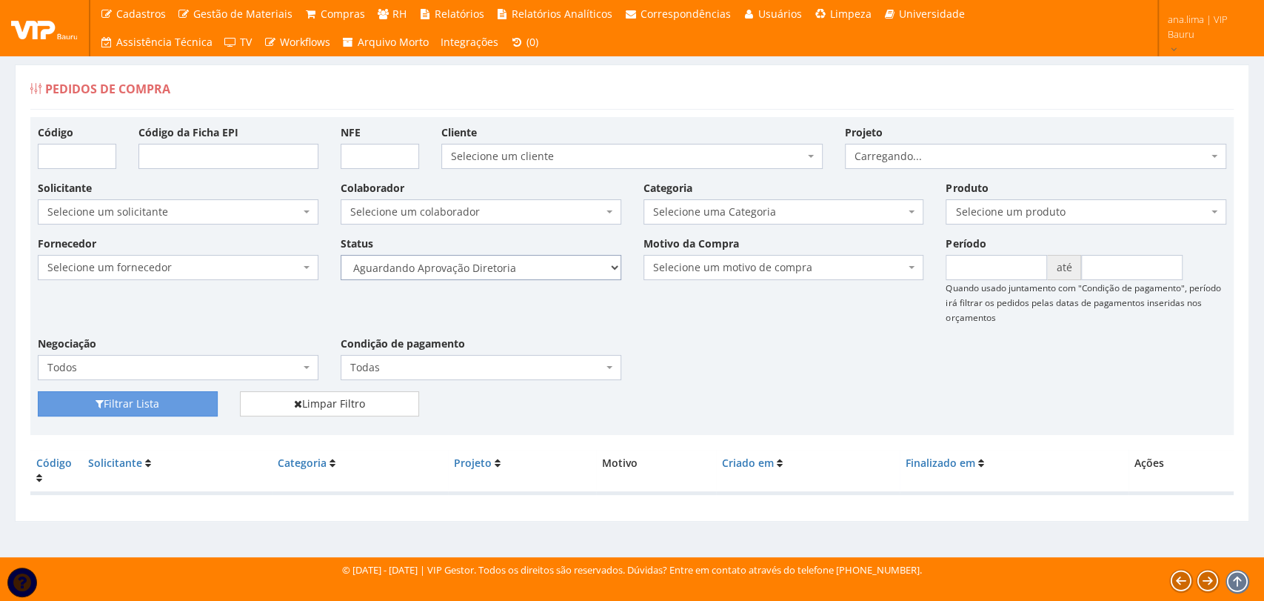
click at [528, 272] on select "Selecione um status Cancelado Aguardando Aprovação Diretoria Pedido Aprovado Ag…" at bounding box center [481, 267] width 281 height 25
select select "4"
click at [341, 255] on select "Selecione um status Cancelado Aguardando Aprovação Diretoria Pedido Aprovado Ag…" at bounding box center [481, 267] width 281 height 25
drag, startPoint x: 179, startPoint y: 408, endPoint x: 441, endPoint y: 369, distance: 265.1
click at [179, 407] on button "Filtrar Lista" at bounding box center [128, 403] width 180 height 25
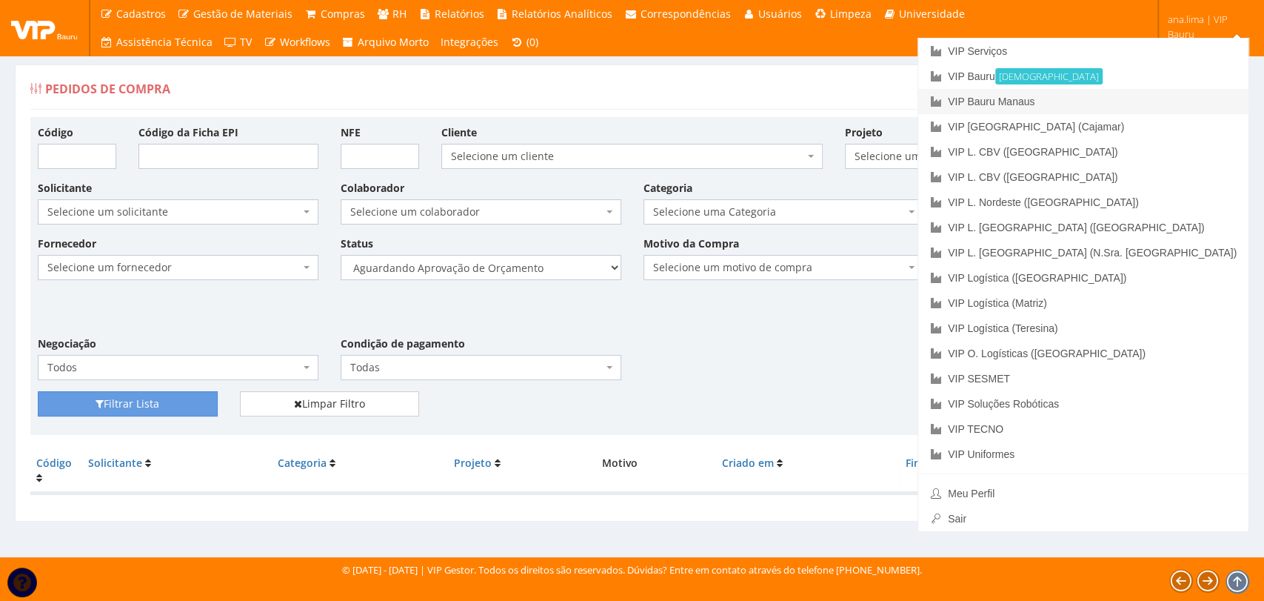
click at [1172, 102] on link "VIP Bauru Manaus" at bounding box center [1083, 101] width 330 height 25
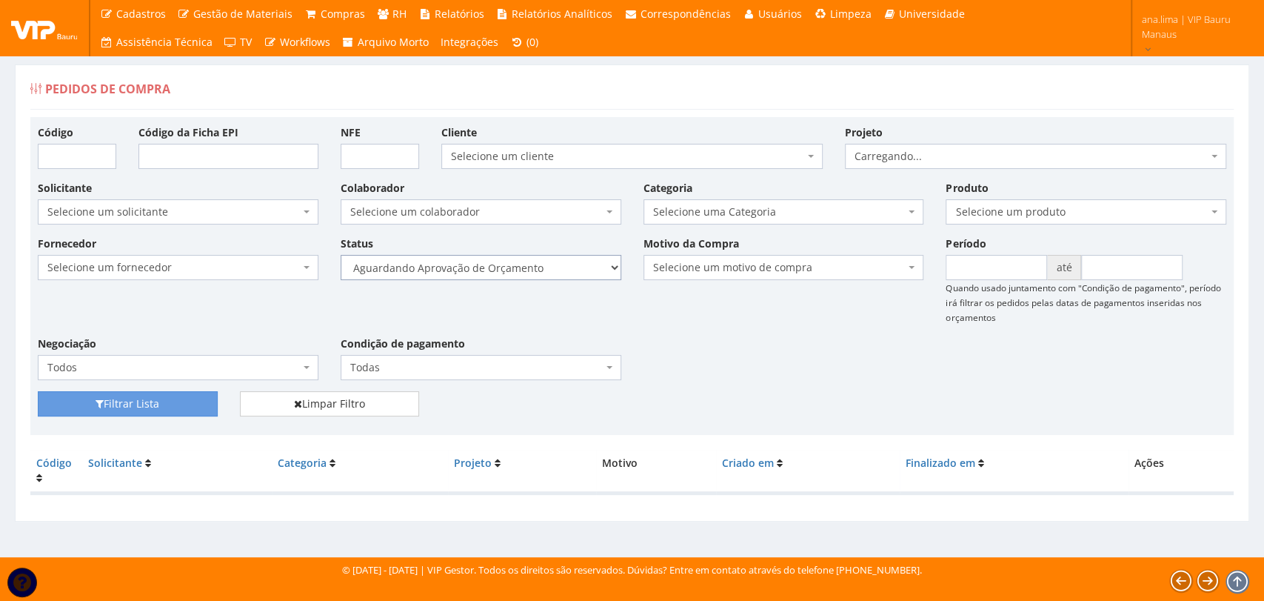
click at [527, 270] on select "Selecione um status Cancelado Aguardando Aprovação Diretoria Pedido Aprovado Ag…" at bounding box center [481, 267] width 281 height 25
select select "1"
click at [341, 255] on select "Selecione um status Cancelado Aguardando Aprovação Diretoria Pedido Aprovado Ag…" at bounding box center [481, 267] width 281 height 25
click at [189, 393] on button "Filtrar Lista" at bounding box center [128, 403] width 180 height 25
click at [515, 267] on select "Selecione um status Cancelado Aguardando Aprovação Diretoria Pedido Aprovado Ag…" at bounding box center [481, 267] width 281 height 25
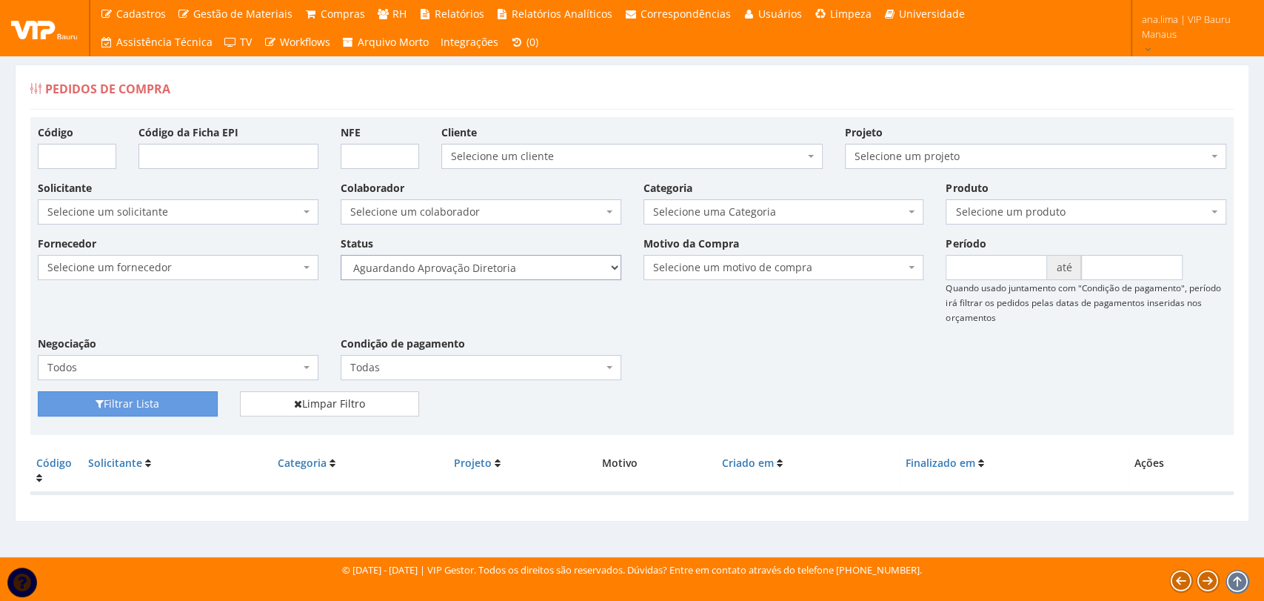
select select "4"
click at [341, 255] on select "Selecione um status Cancelado Aguardando Aprovação Diretoria Pedido Aprovado Ag…" at bounding box center [481, 267] width 281 height 25
click at [193, 421] on div "Filtrar Lista Limpar Filtro" at bounding box center [632, 409] width 1211 height 36
click at [196, 398] on button "Filtrar Lista" at bounding box center [128, 403] width 180 height 25
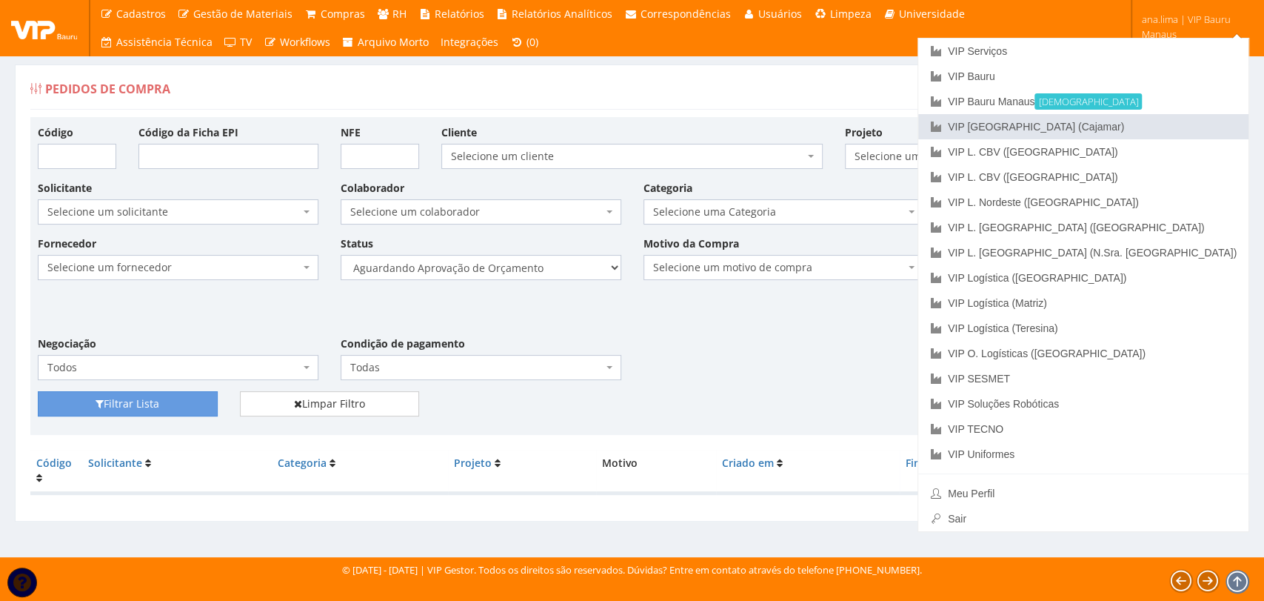
drag, startPoint x: 1151, startPoint y: 134, endPoint x: 1138, endPoint y: 144, distance: 16.9
click at [1151, 133] on link "VIP [GEOGRAPHIC_DATA] (Cajamar)" at bounding box center [1083, 126] width 330 height 25
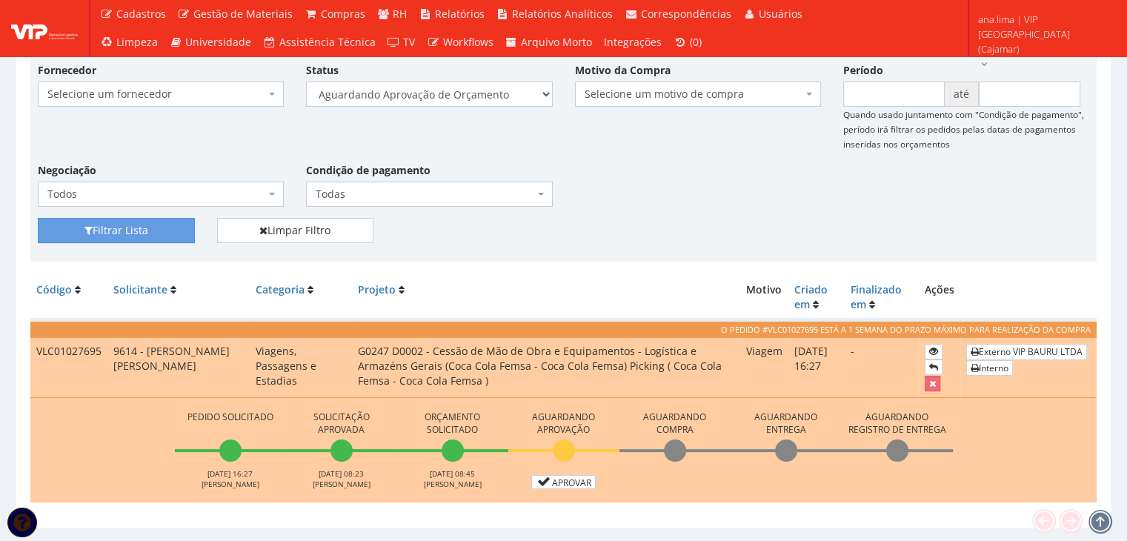
scroll to position [210, 0]
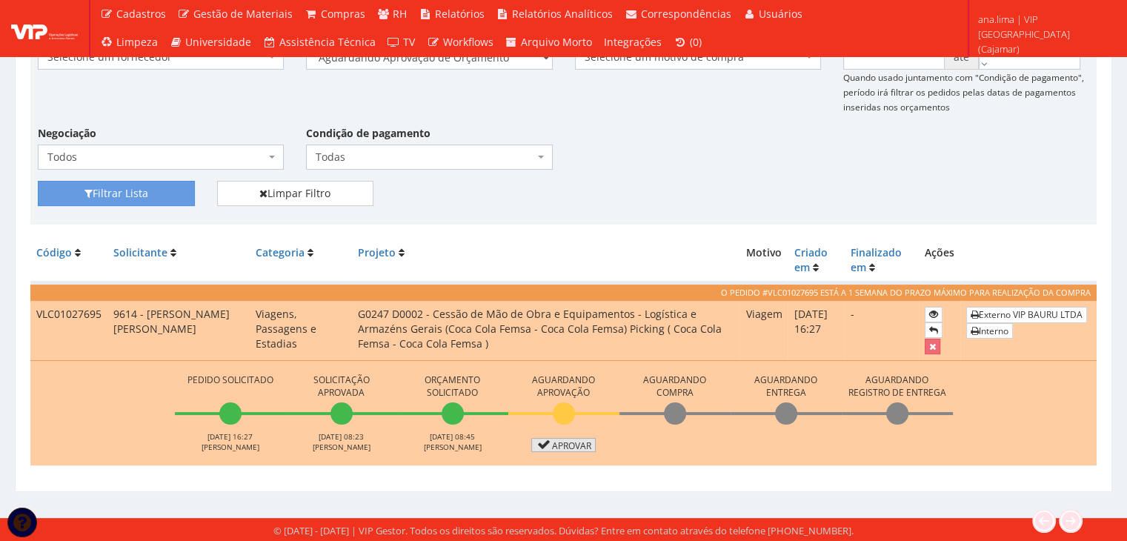
click at [568, 440] on link "Aprovar" at bounding box center [563, 445] width 65 height 14
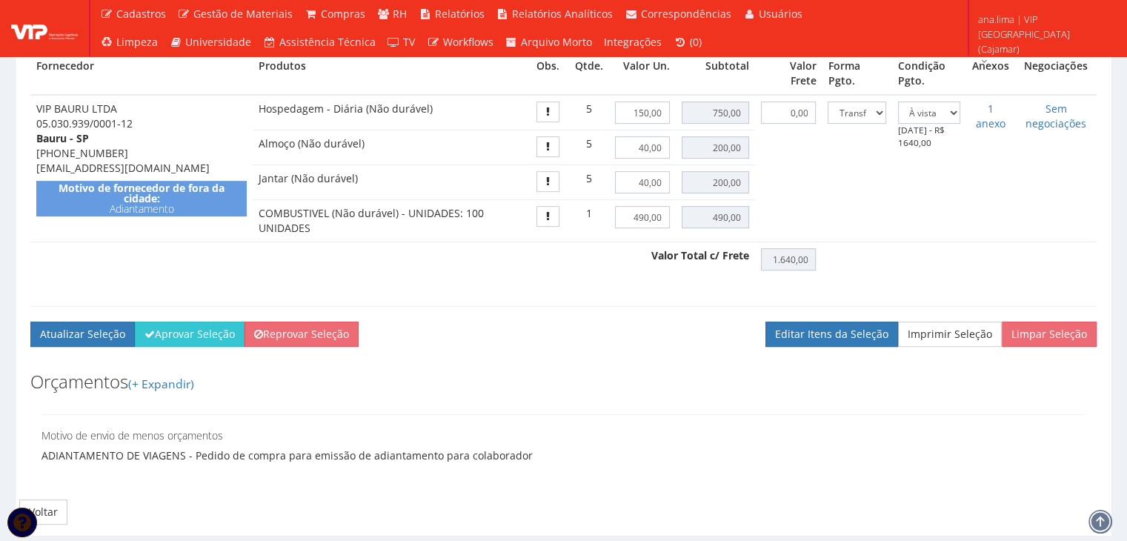
scroll to position [644, 0]
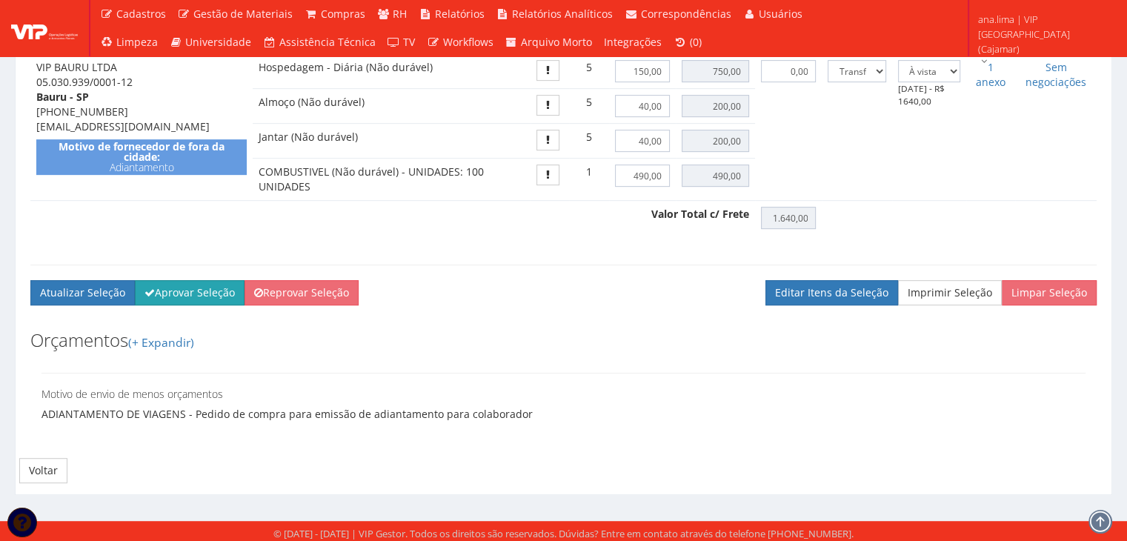
click at [204, 295] on button "Aprovar Seleção" at bounding box center [190, 292] width 110 height 25
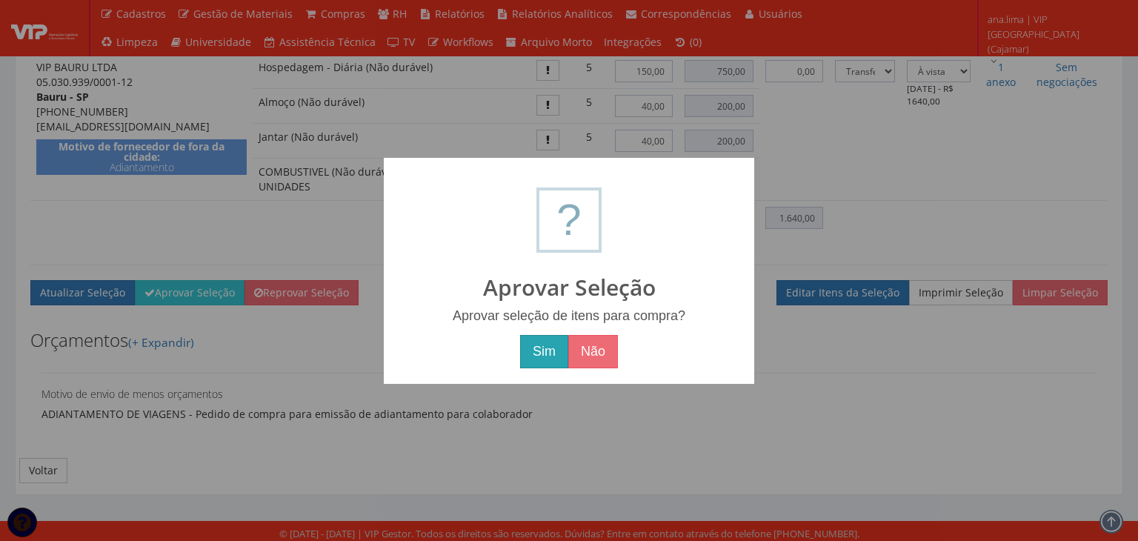
click at [542, 362] on button "Sim" at bounding box center [544, 352] width 48 height 34
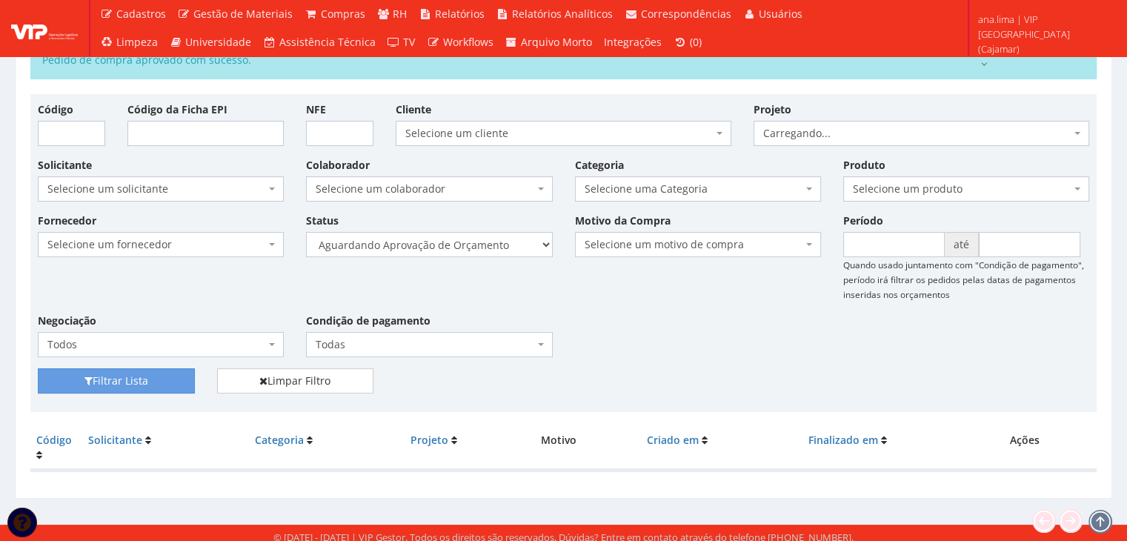
scroll to position [83, 0]
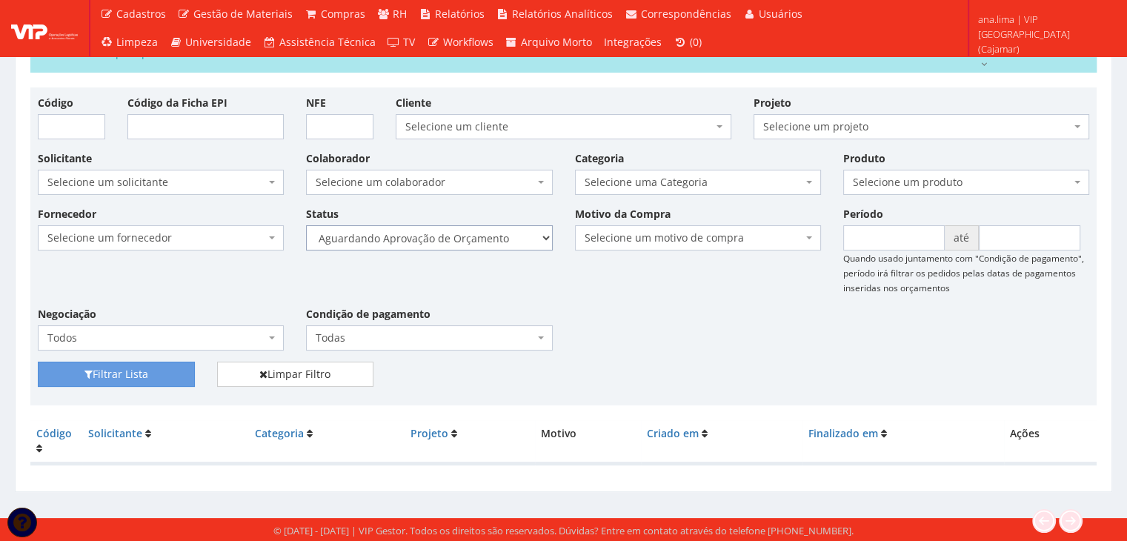
click at [476, 235] on select "Selecione um status Cancelado Aguardando Aprovação Diretoria Pedido Aprovado Ag…" at bounding box center [429, 237] width 246 height 25
select select "1"
click at [306, 225] on select "Selecione um status Cancelado Aguardando Aprovação Diretoria Pedido Aprovado Ag…" at bounding box center [429, 237] width 246 height 25
click at [136, 379] on button "Filtrar Lista" at bounding box center [116, 373] width 157 height 25
